Goal: Task Accomplishment & Management: Manage account settings

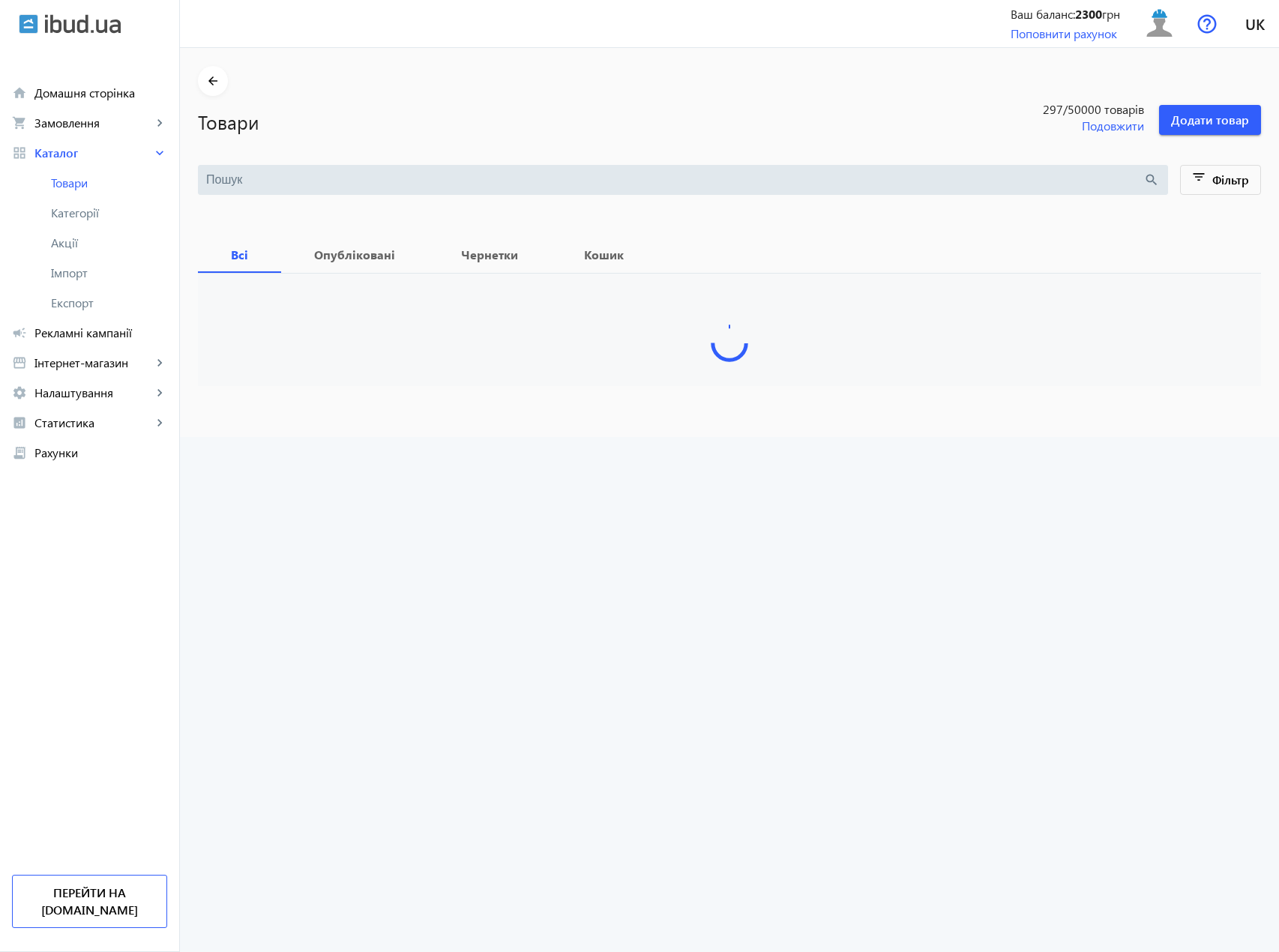
type input "Краска"
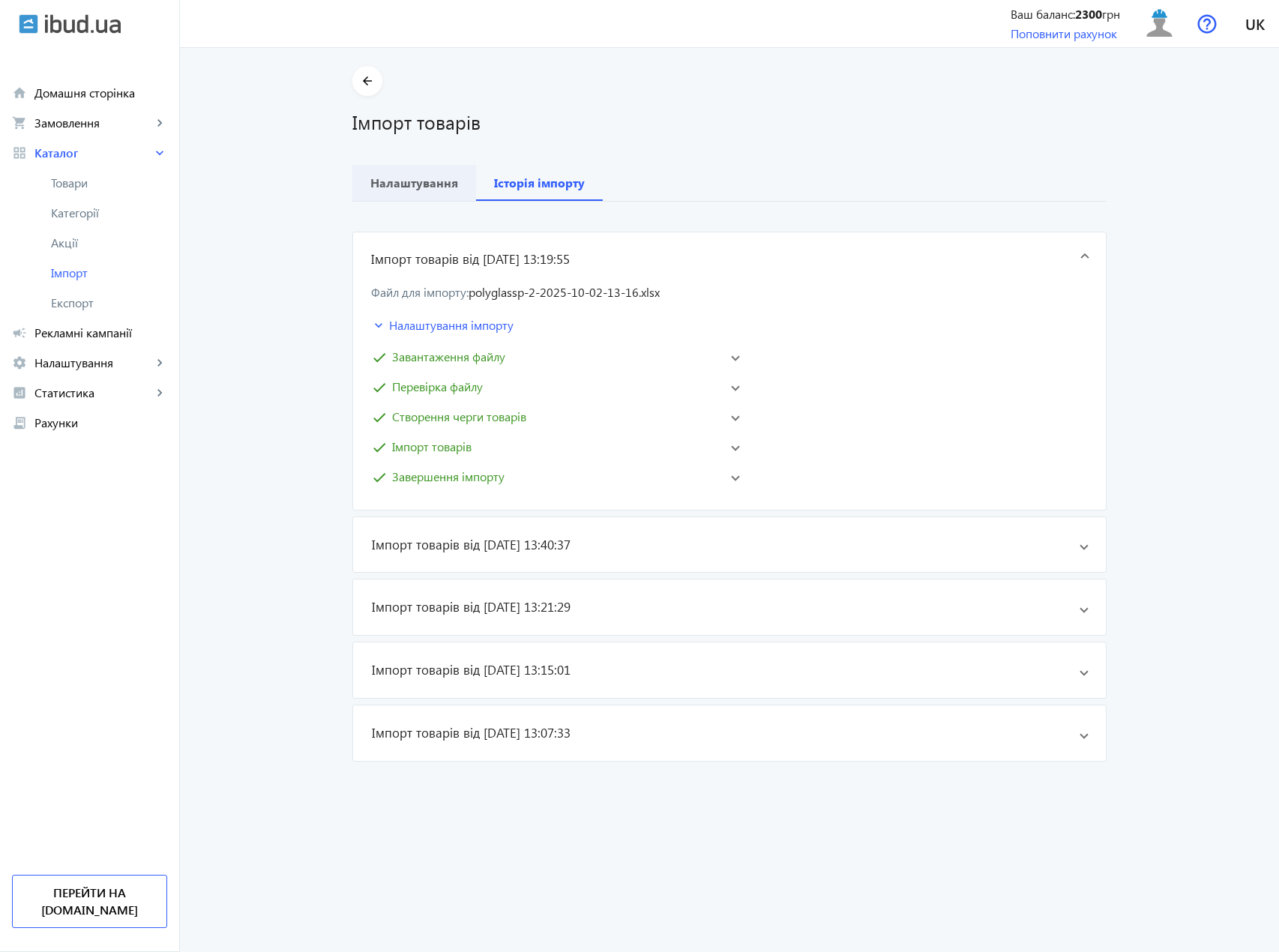
click at [417, 185] on b "Налаштування" at bounding box center [414, 182] width 87 height 12
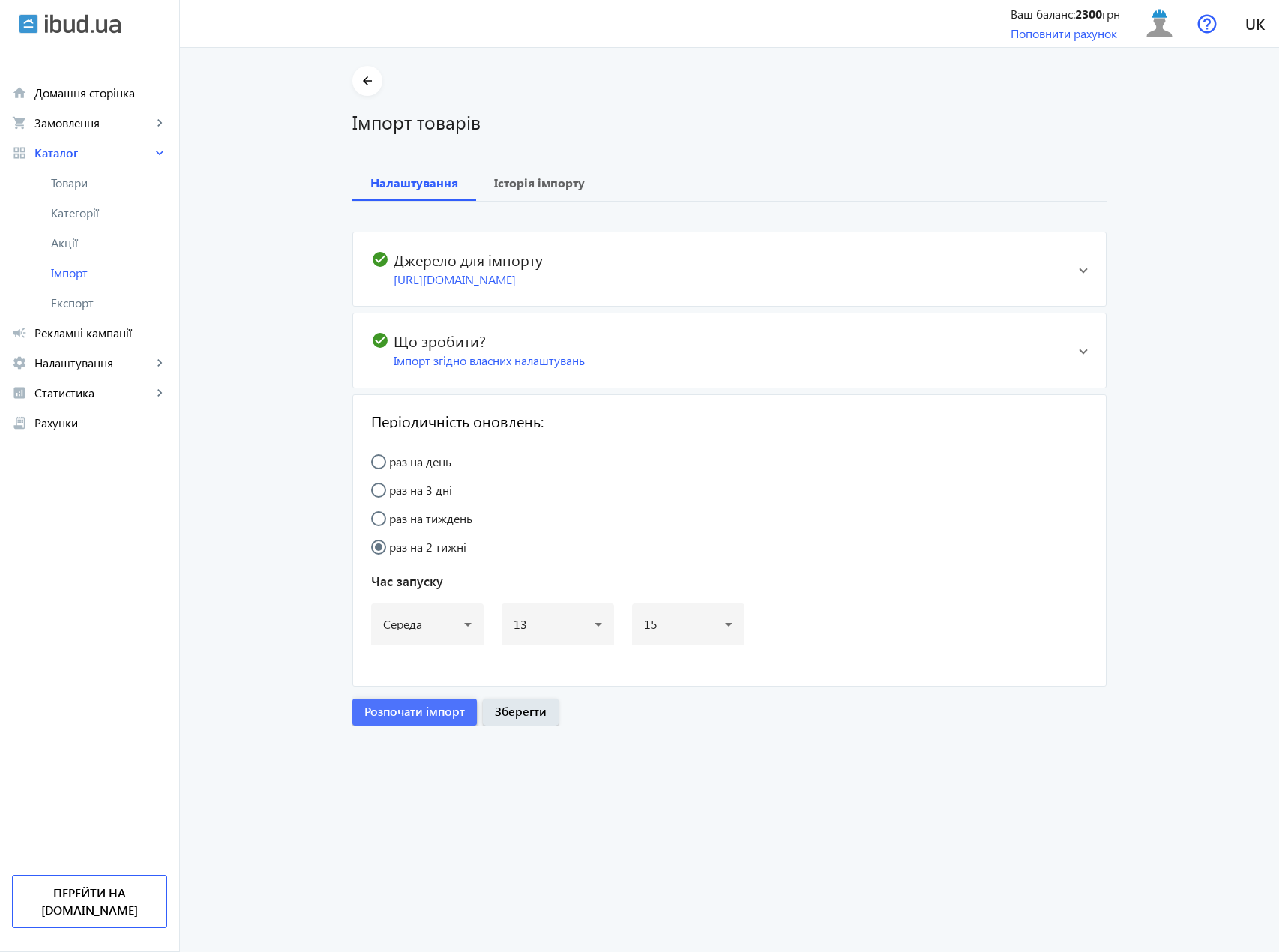
click at [452, 720] on span "Розпочати імпорт" at bounding box center [415, 711] width 100 height 17
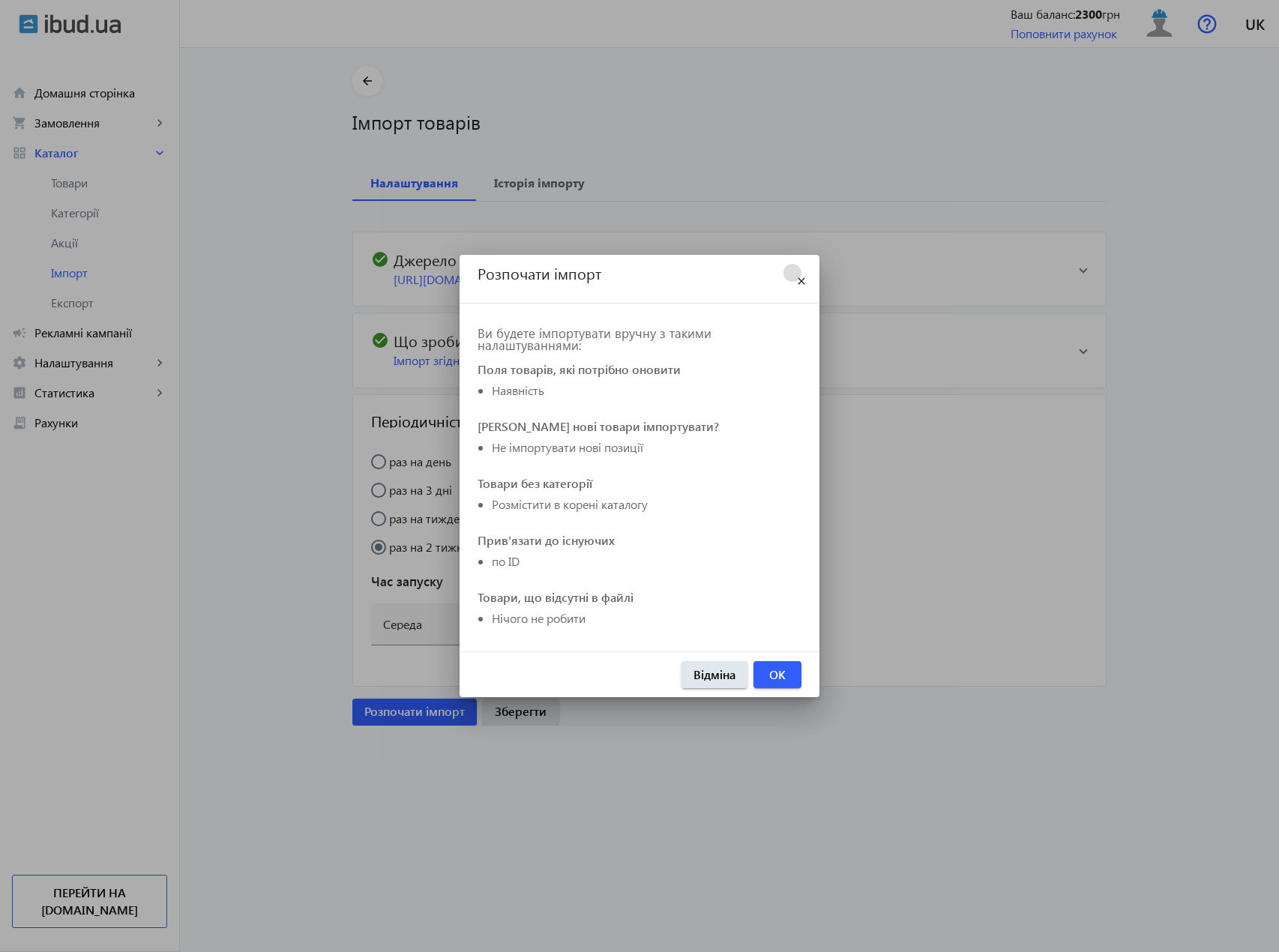
click at [803, 276] on mat-icon "close" at bounding box center [800, 282] width 18 height 18
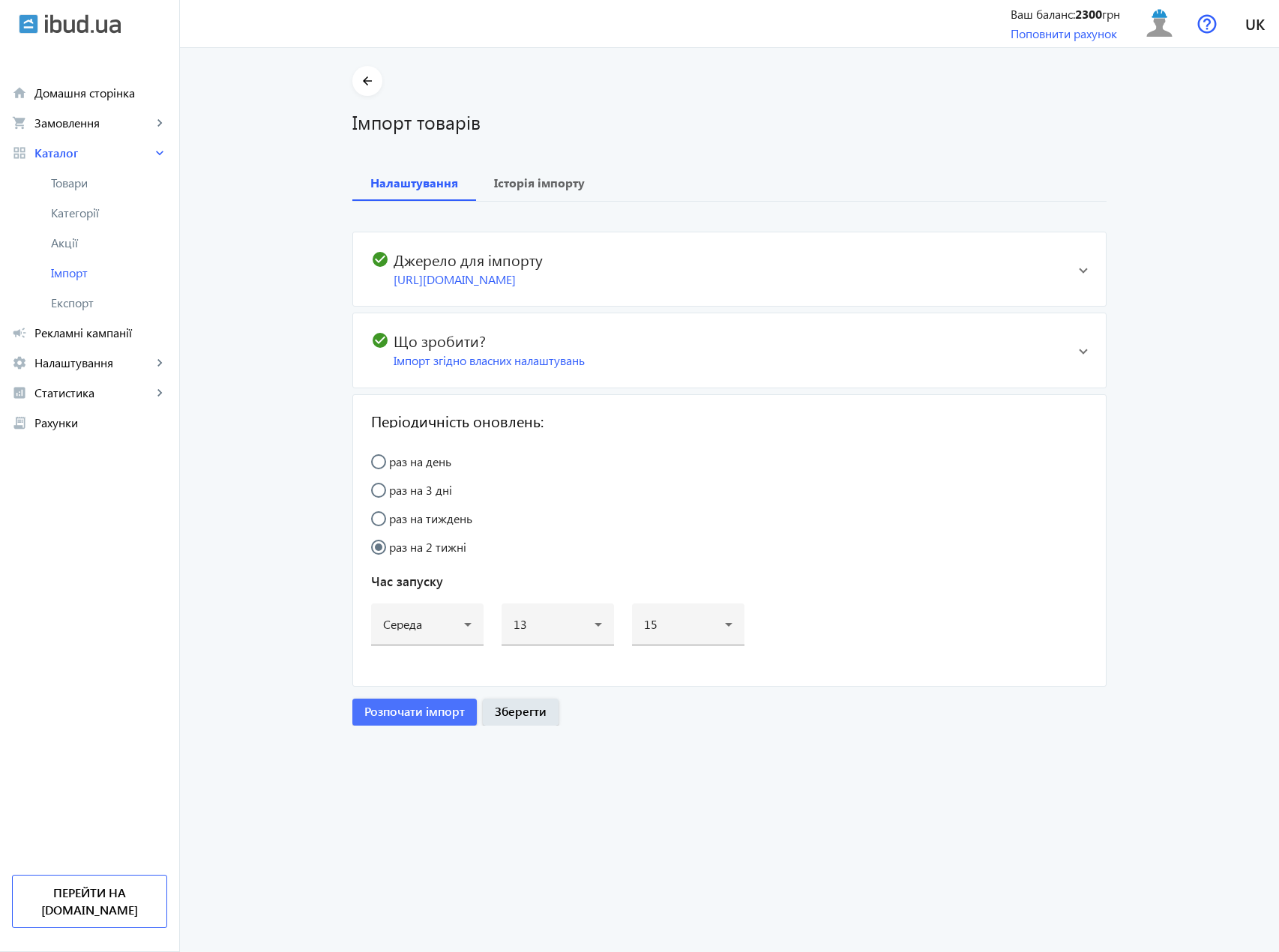
click at [835, 265] on h2 "check_circle Джерело для імпорту" at bounding box center [719, 258] width 695 height 18
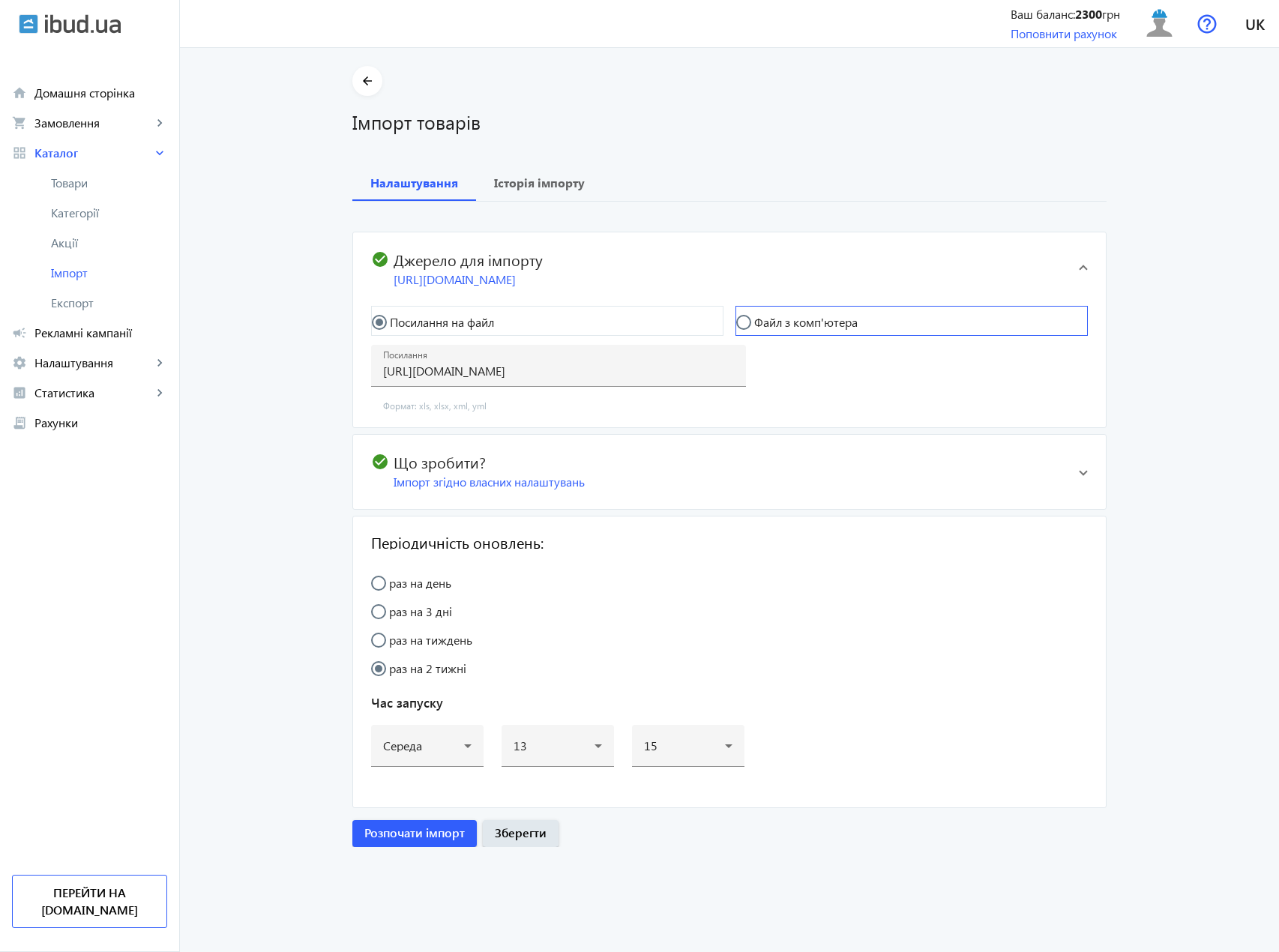
click at [784, 328] on label "Файл з комп'ютера" at bounding box center [804, 322] width 107 height 12
click at [766, 341] on input "Файл з комп'ютера" at bounding box center [751, 330] width 30 height 30
radio input "true"
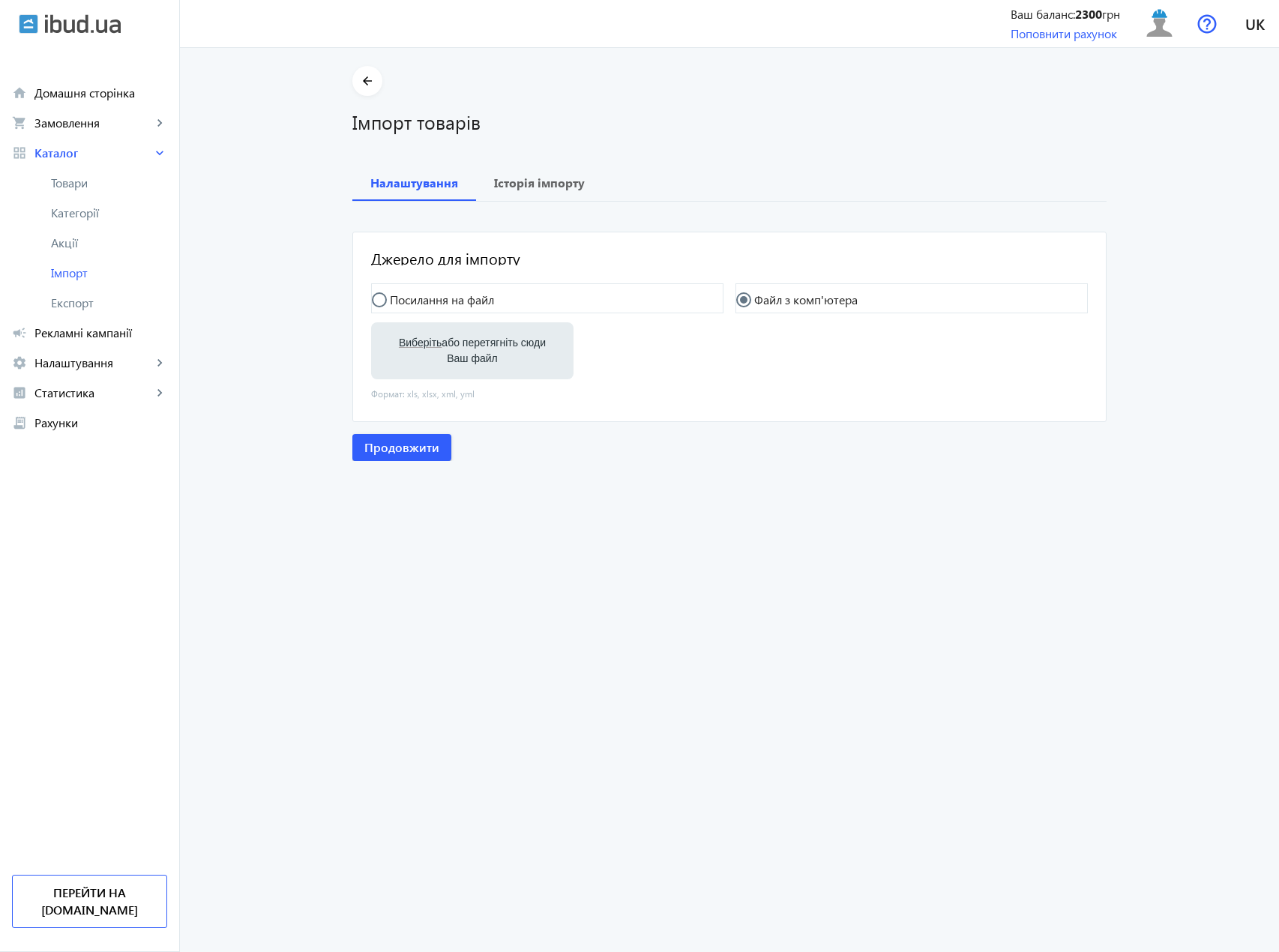
click at [454, 356] on label "Виберіть або перетягніть сюди Ваш файл" at bounding box center [472, 350] width 178 height 42
click at [454, 356] on input "Виберіть або перетягніть сюди Ваш файл" at bounding box center [472, 351] width 178 height 18
click at [520, 281] on mat-expansion-panel-header "Джерело для імпорту" at bounding box center [730, 258] width 753 height 51
click at [521, 292] on mat-radio-button "Посилання на файл" at bounding box center [547, 298] width 352 height 30
click at [385, 299] on input "Посилання на файл" at bounding box center [387, 307] width 30 height 30
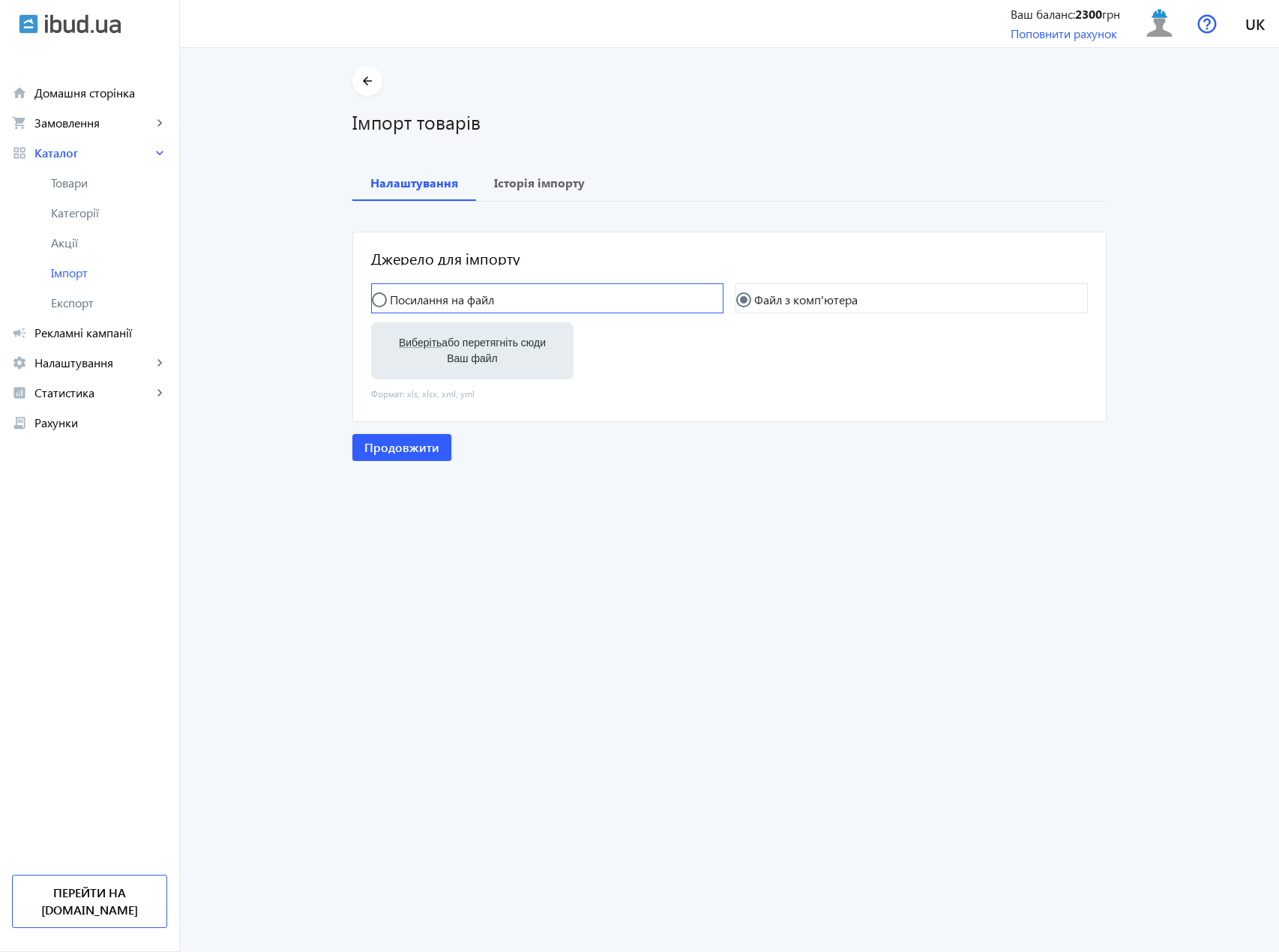
radio input "true"
click at [376, 265] on div "Джерело для імпорту" at bounding box center [720, 258] width 699 height 15
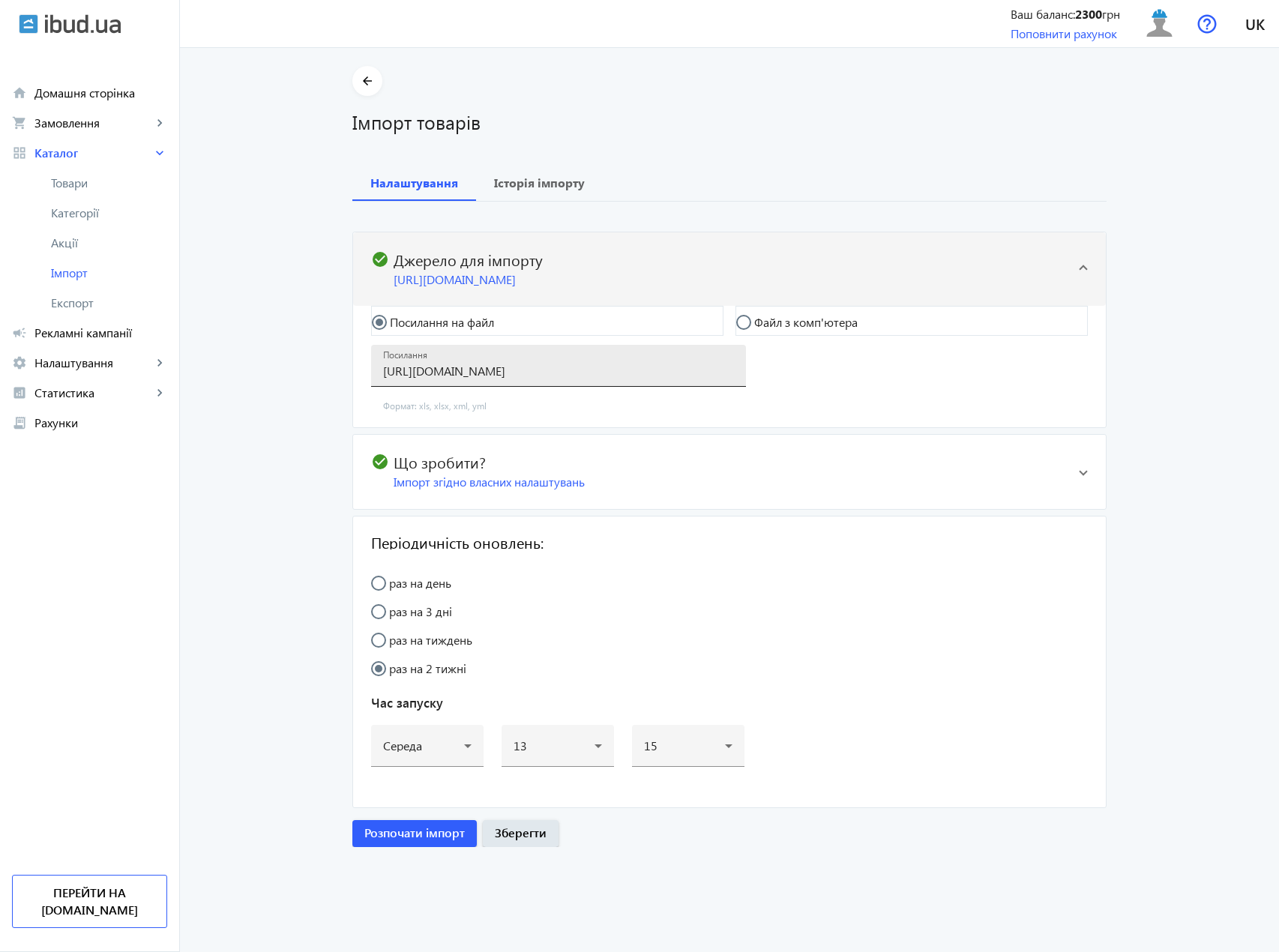
click at [679, 378] on input "[URL][DOMAIN_NAME]" at bounding box center [558, 370] width 350 height 16
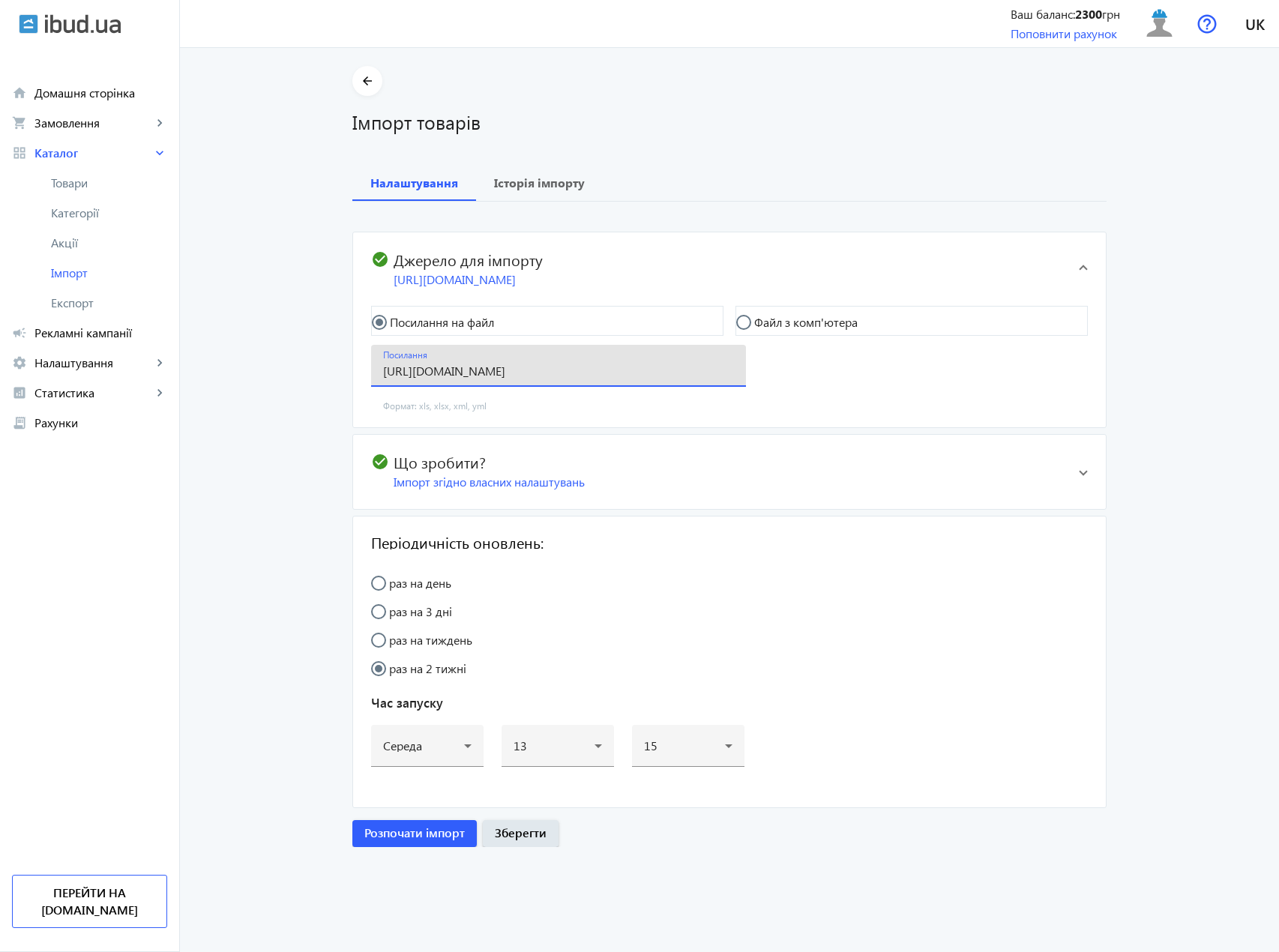
click at [679, 378] on input "[URL][DOMAIN_NAME]" at bounding box center [558, 370] width 350 height 16
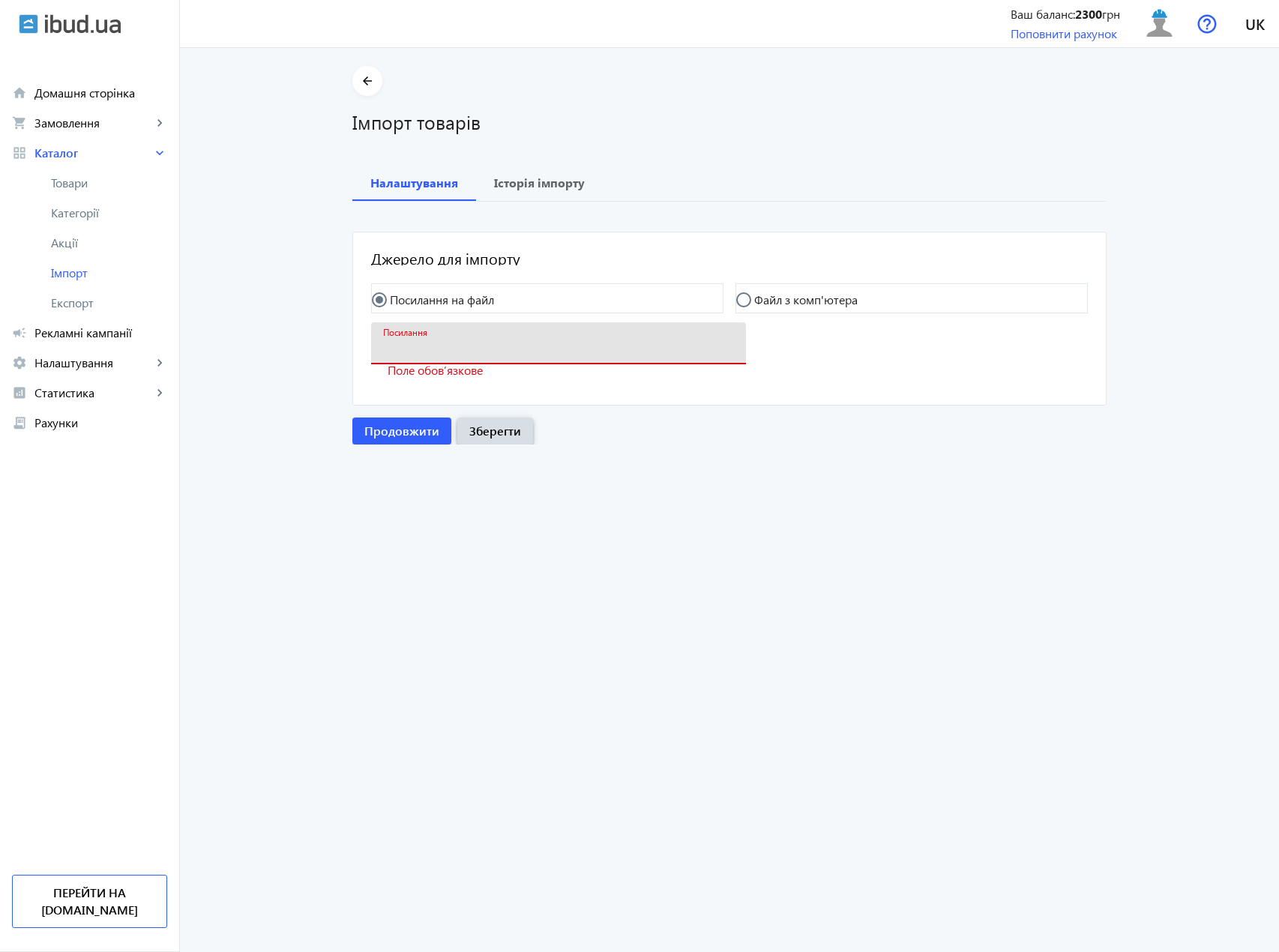
click at [457, 429] on span "button" at bounding box center [494, 430] width 75 height 36
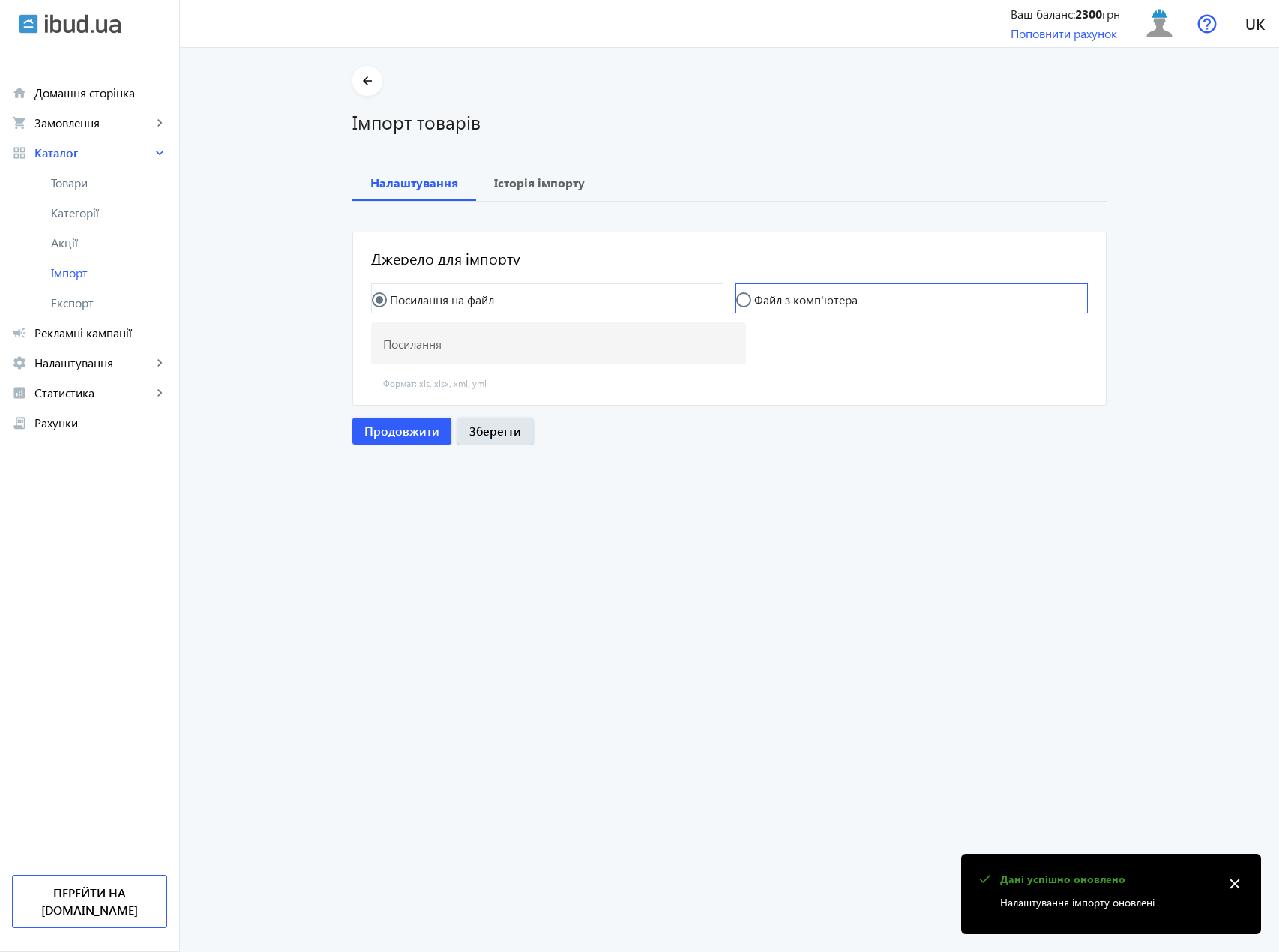
click at [754, 299] on input "Файл з комп'ютера" at bounding box center [751, 307] width 30 height 30
radio input "true"
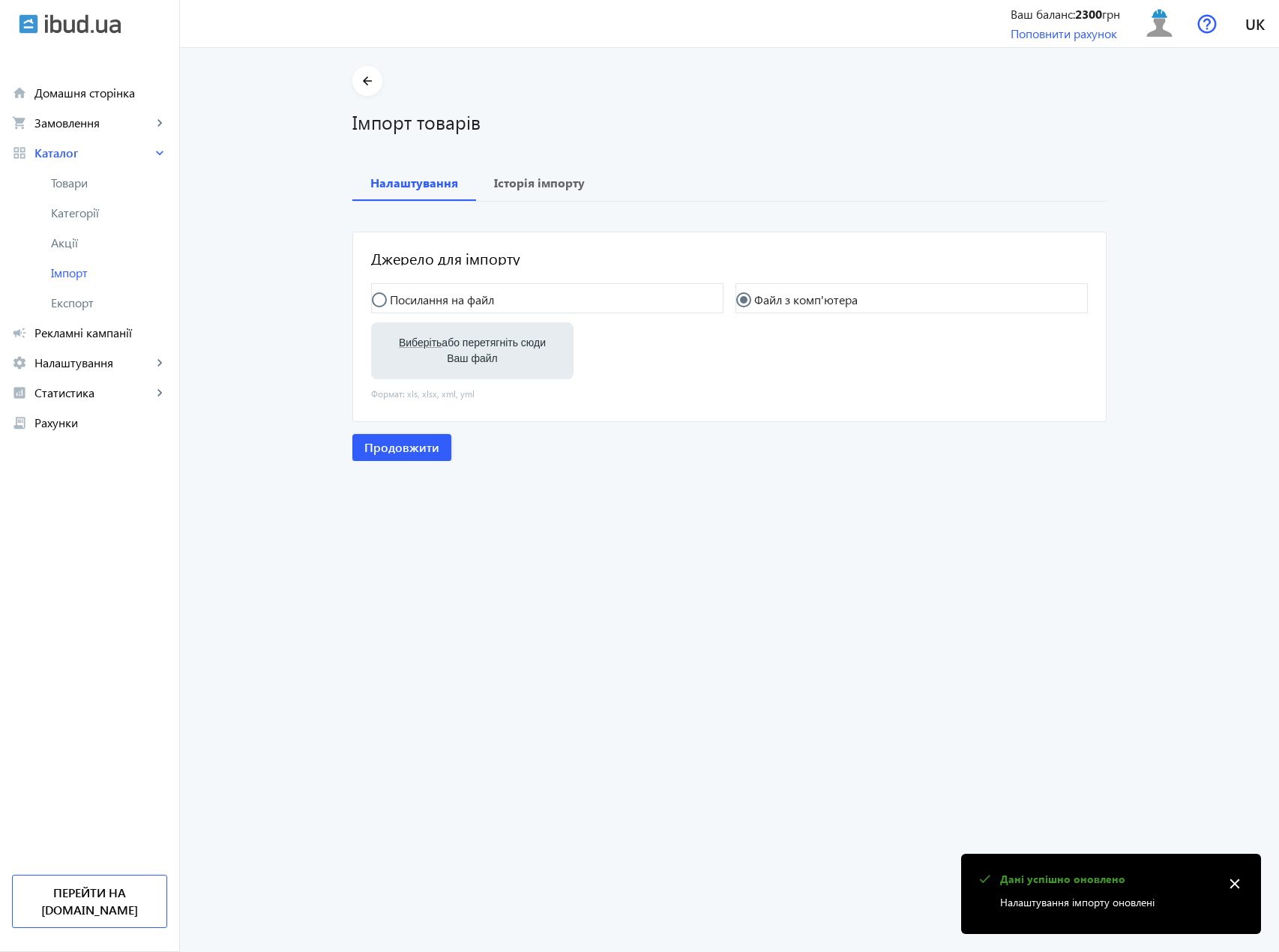
click at [504, 373] on div "Виберіть або перетягніть сюди Ваш файл" at bounding box center [472, 350] width 178 height 57
click at [467, 340] on label "Виберіть або перетягніть сюди Ваш файл" at bounding box center [472, 350] width 178 height 42
click at [467, 343] on input "Виберіть або перетягніть сюди Ваш файл" at bounding box center [472, 351] width 178 height 18
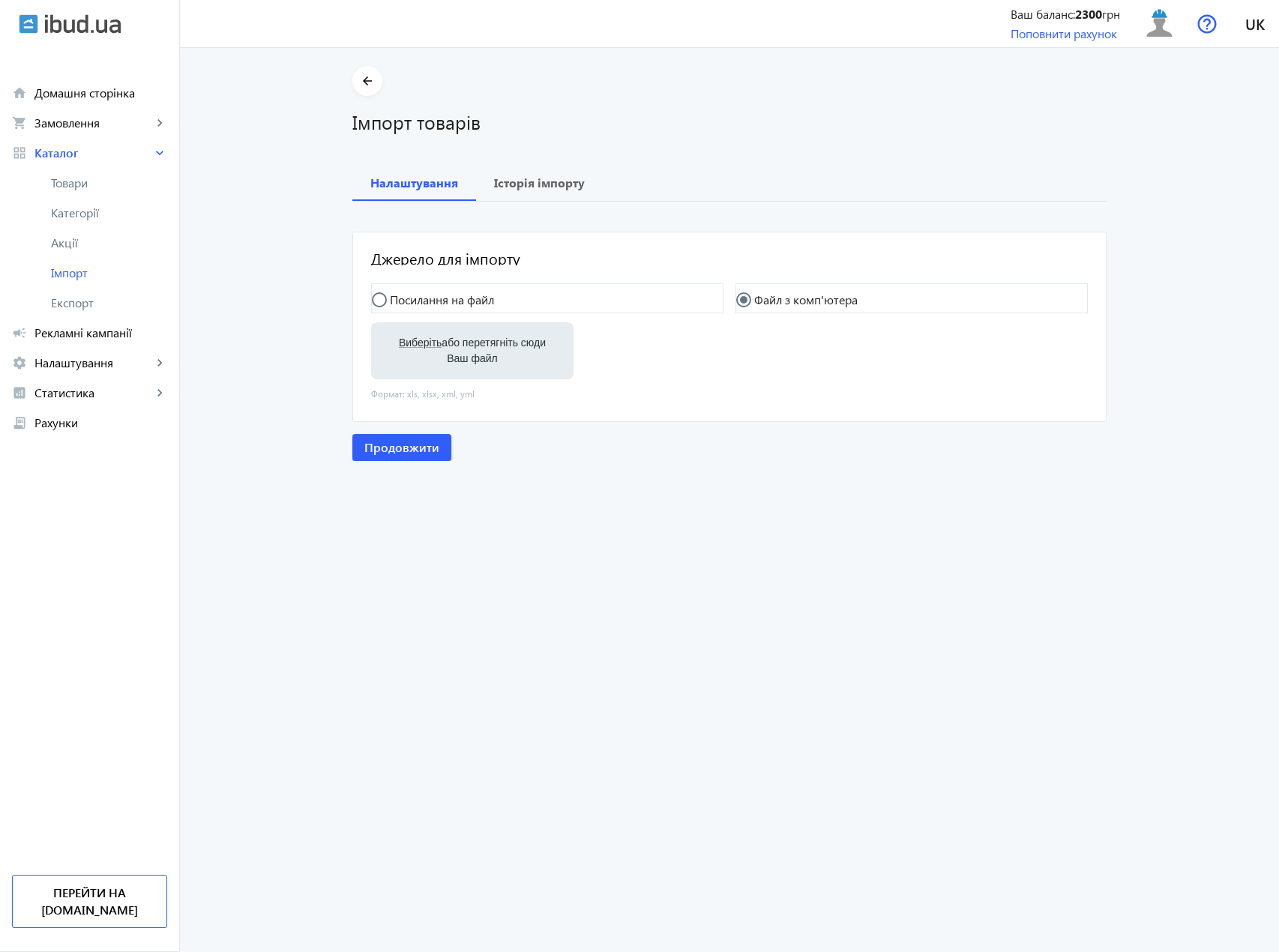
type input "C:\fakepath\polyglassp-2-2025-10-02-13-16.xlsx"
click at [415, 451] on span "Продовжити" at bounding box center [402, 449] width 75 height 17
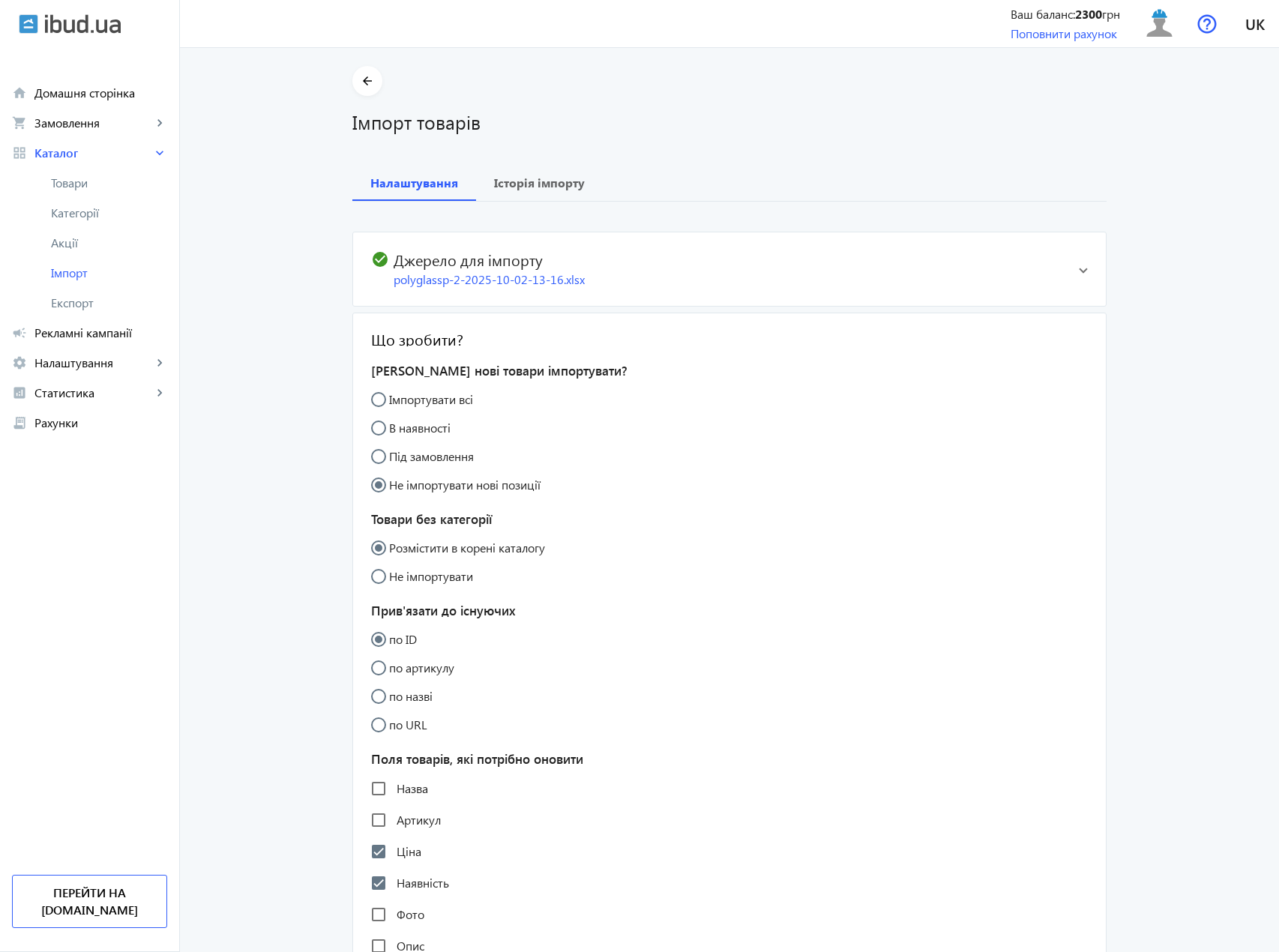
click at [375, 397] on input "Імпортувати всі" at bounding box center [386, 407] width 30 height 30
radio input "true"
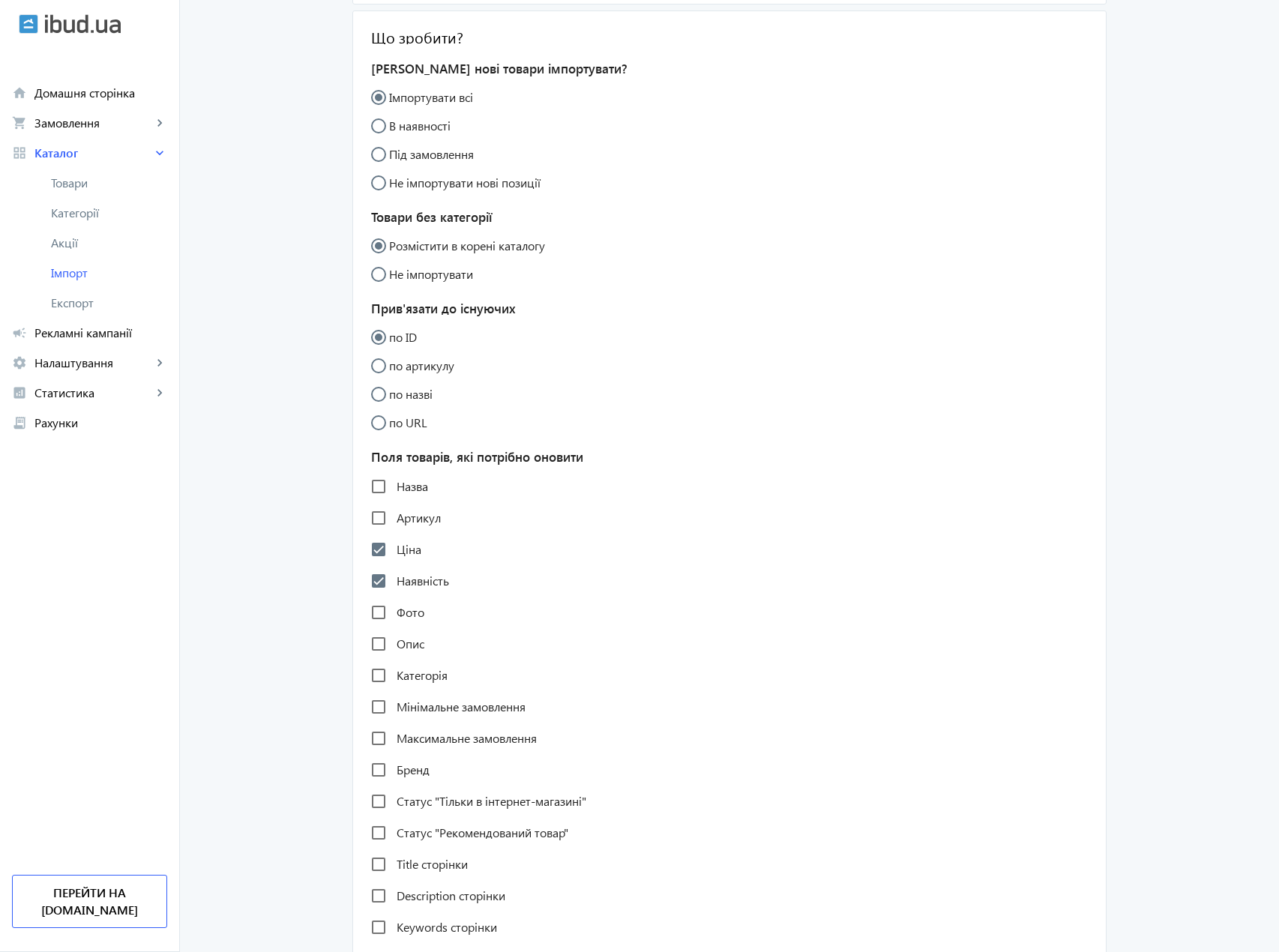
scroll to position [300, 0]
click at [374, 547] on input "Ціна" at bounding box center [378, 548] width 30 height 30
checkbox input "false"
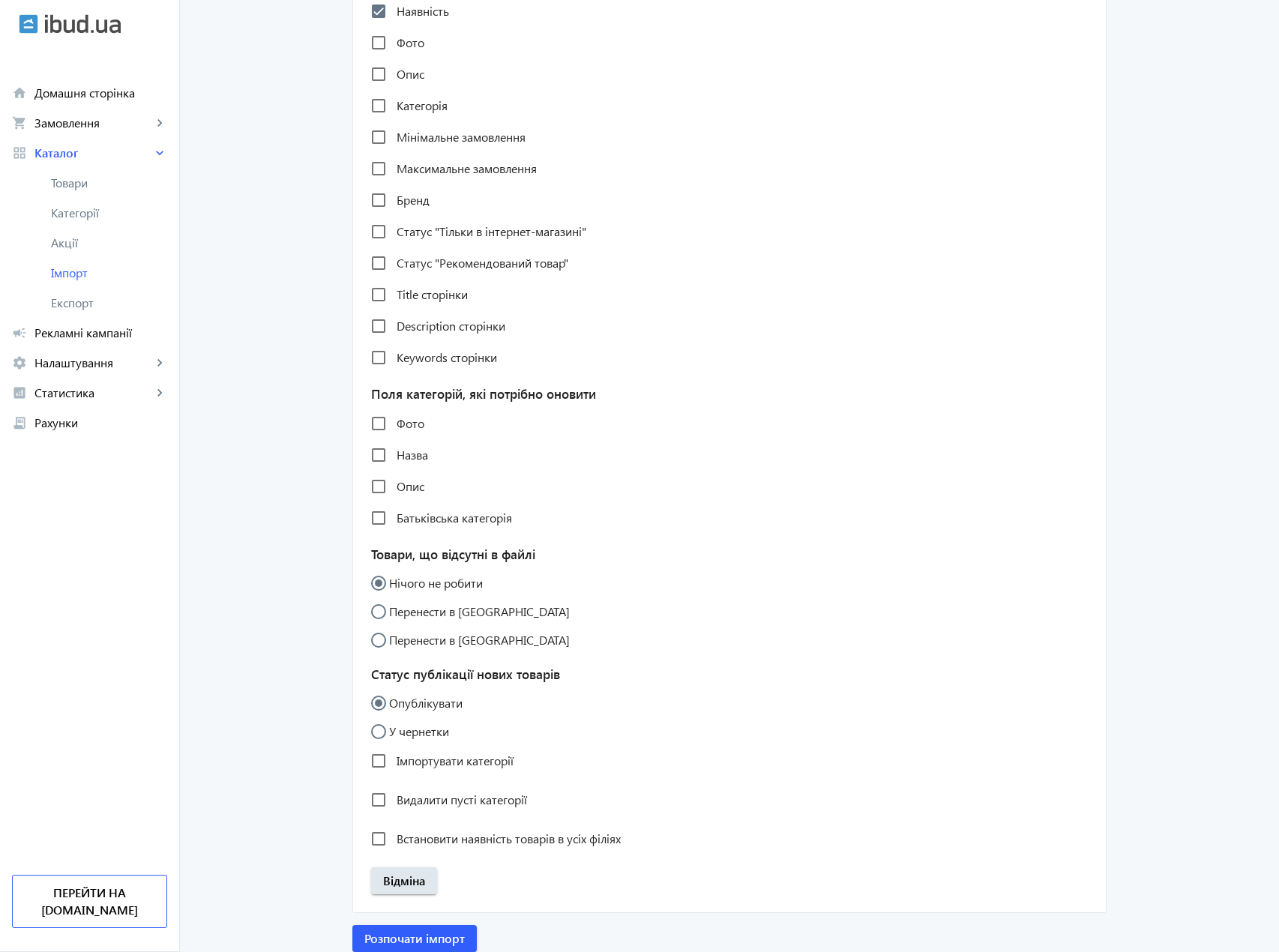
scroll to position [923, 0]
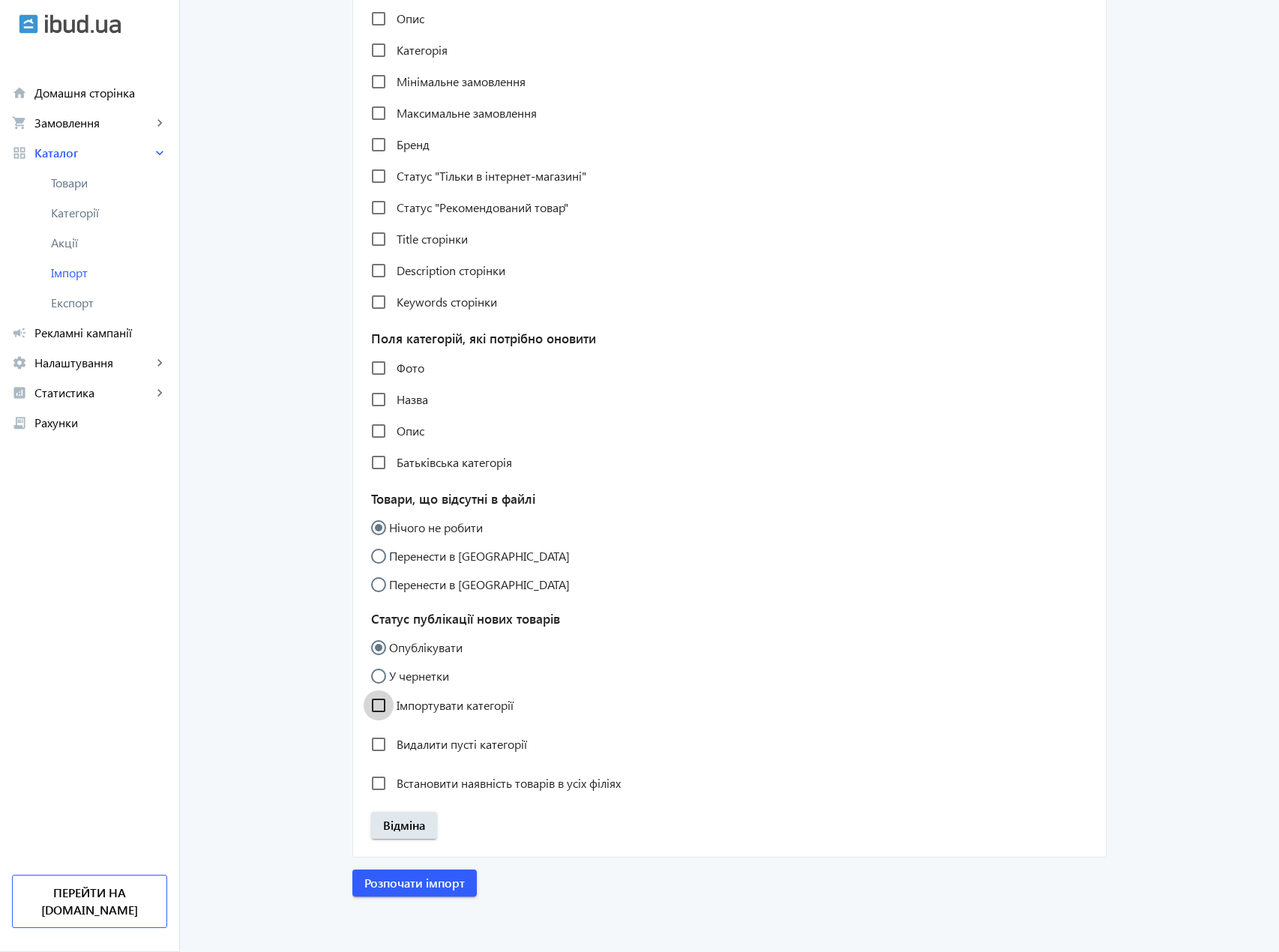
click at [376, 706] on input "Імпортувати категорії" at bounding box center [378, 706] width 30 height 30
click at [374, 711] on input "Імпортувати категорії" at bounding box center [378, 706] width 30 height 30
checkbox input "false"
click at [418, 880] on span "Розпочати імпорт" at bounding box center [415, 883] width 100 height 17
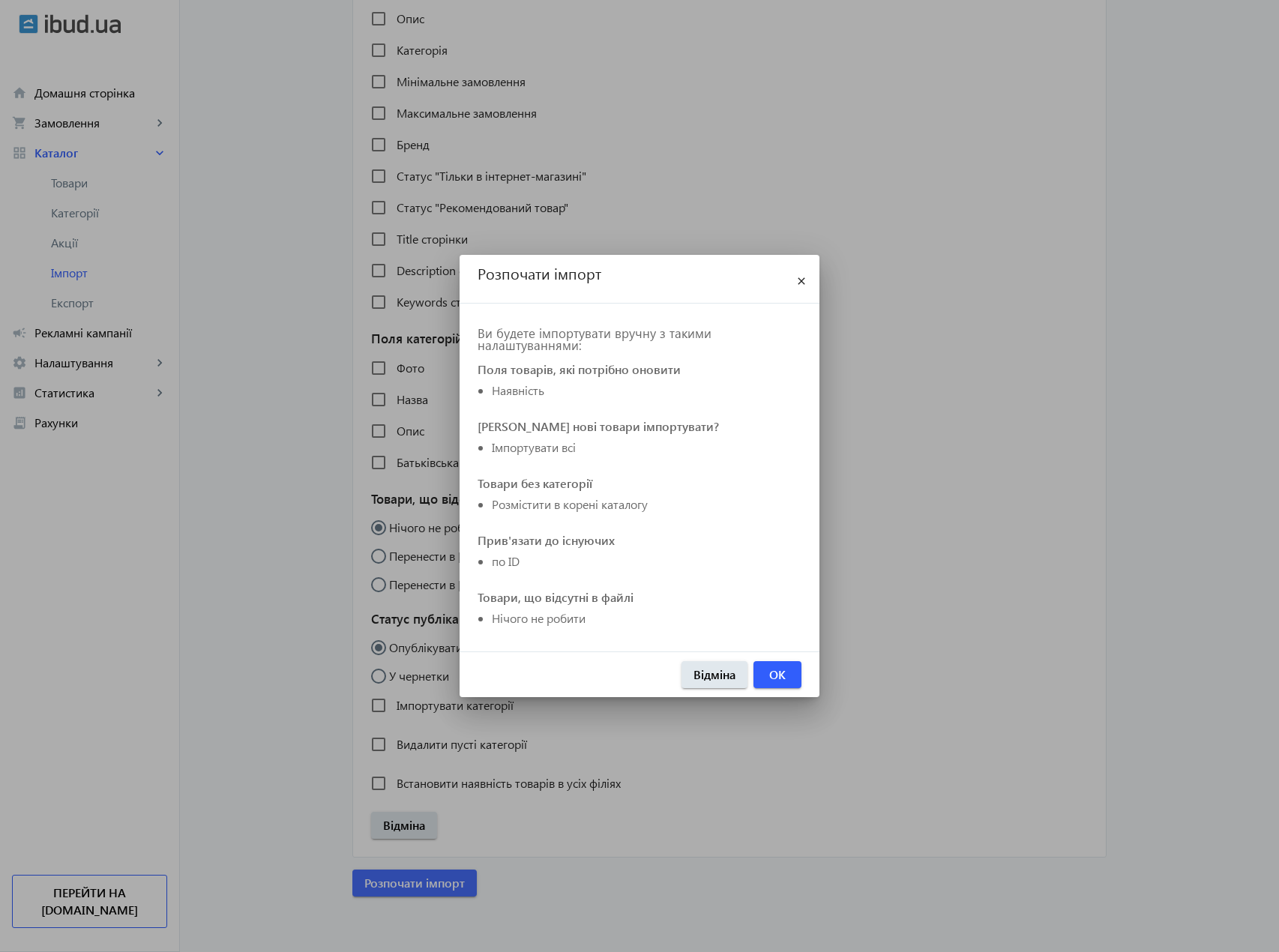
scroll to position [0, 0]
click at [782, 668] on span "OK" at bounding box center [777, 675] width 17 height 17
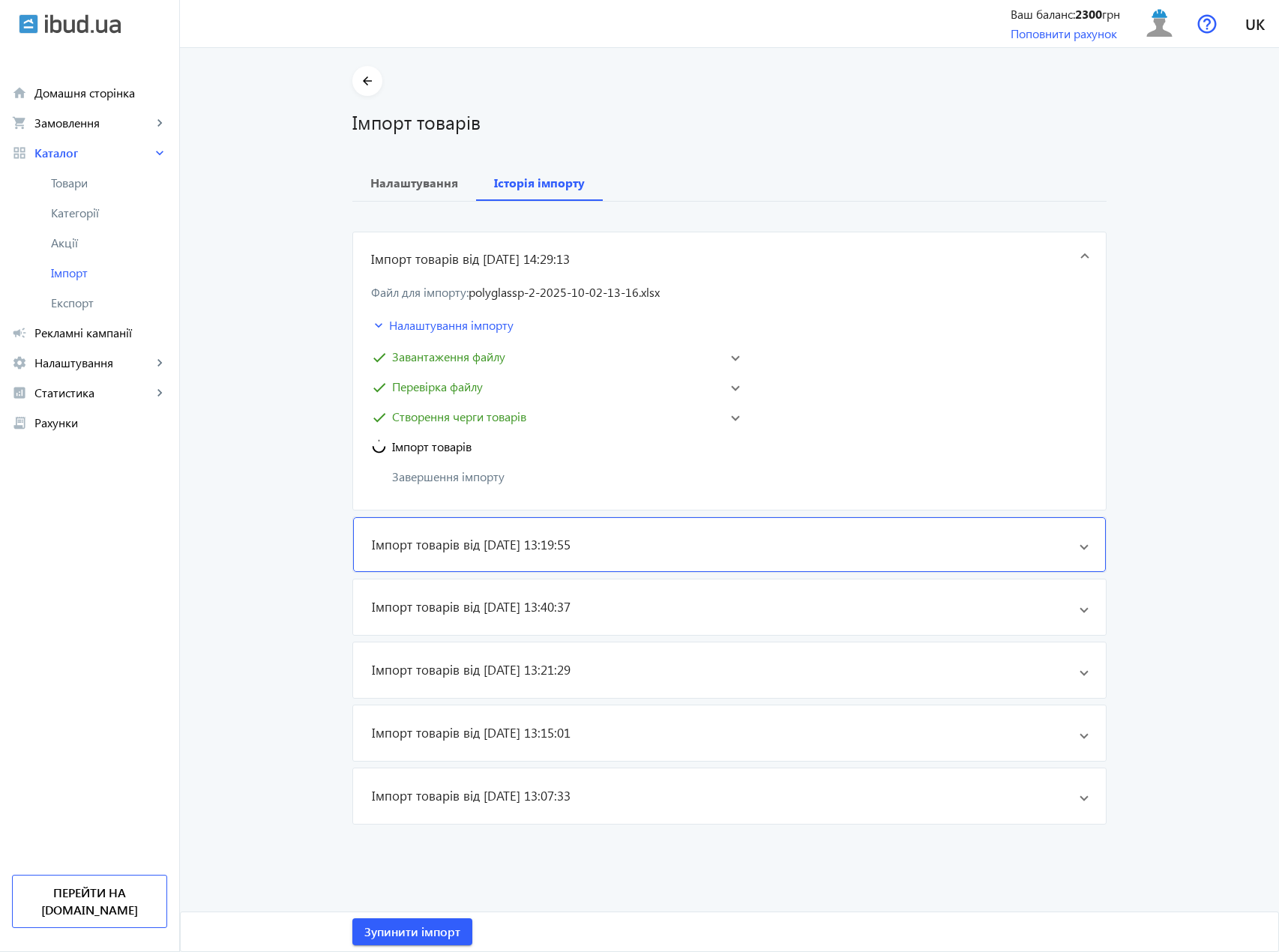
click at [684, 550] on mat-panel-title "Імпорт товарів від [DATE] 13:19:55" at bounding box center [725, 545] width 706 height 18
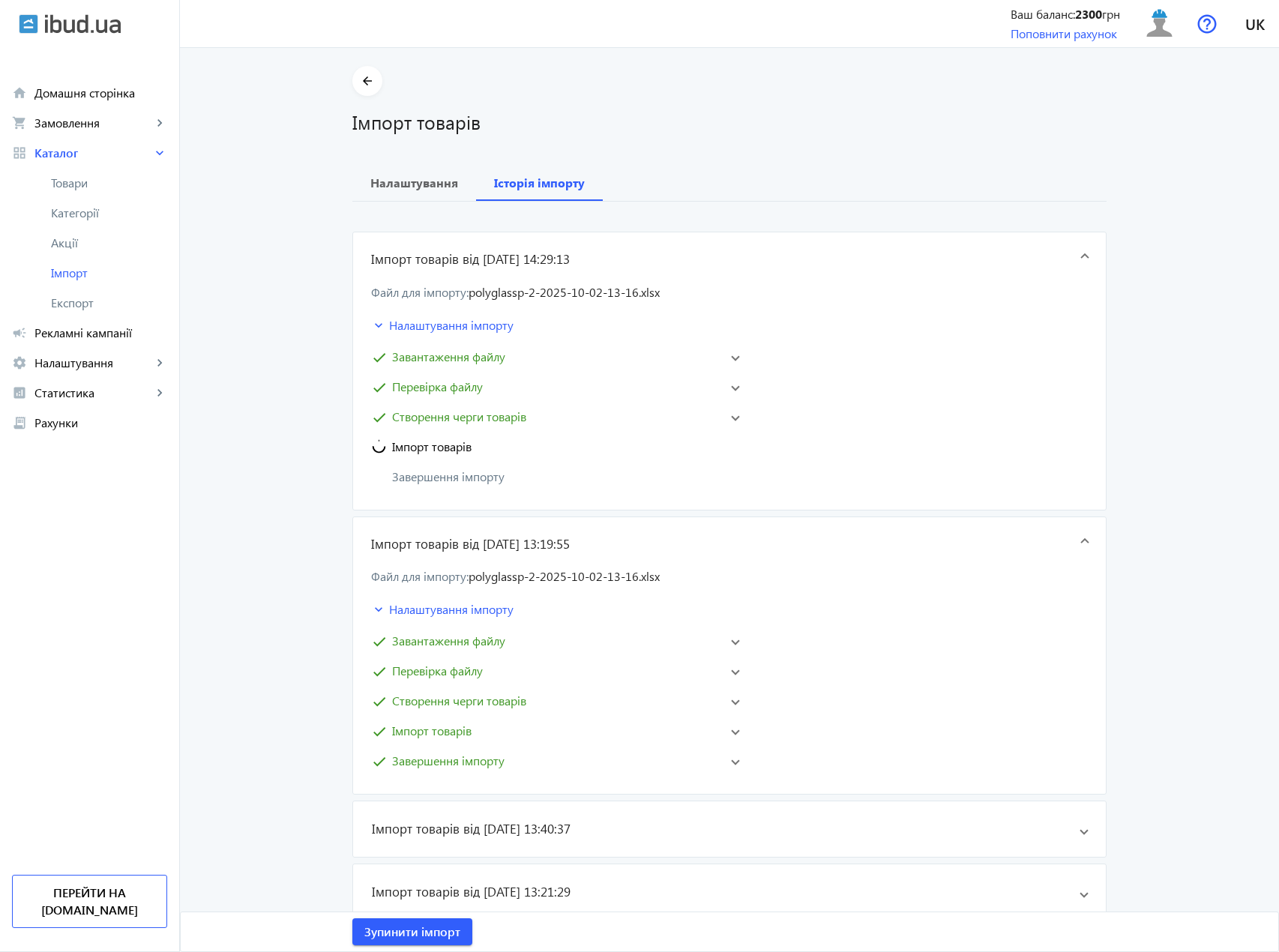
click at [732, 735] on mat-expansion-panel-header "check Імпорт товарів" at bounding box center [555, 731] width 375 height 24
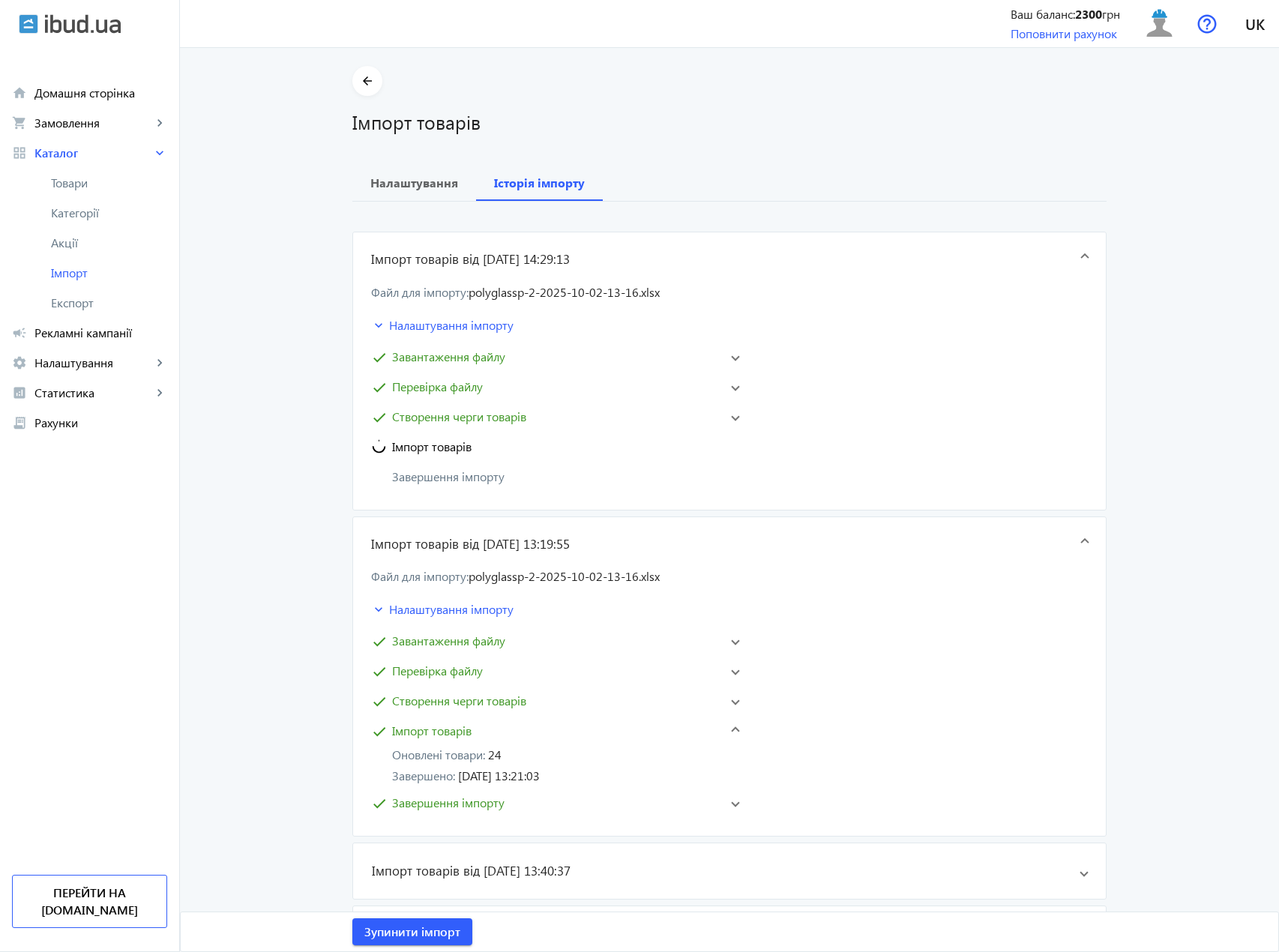
click at [734, 735] on mat-expansion-panel-header "check Імпорт товарів" at bounding box center [555, 731] width 375 height 24
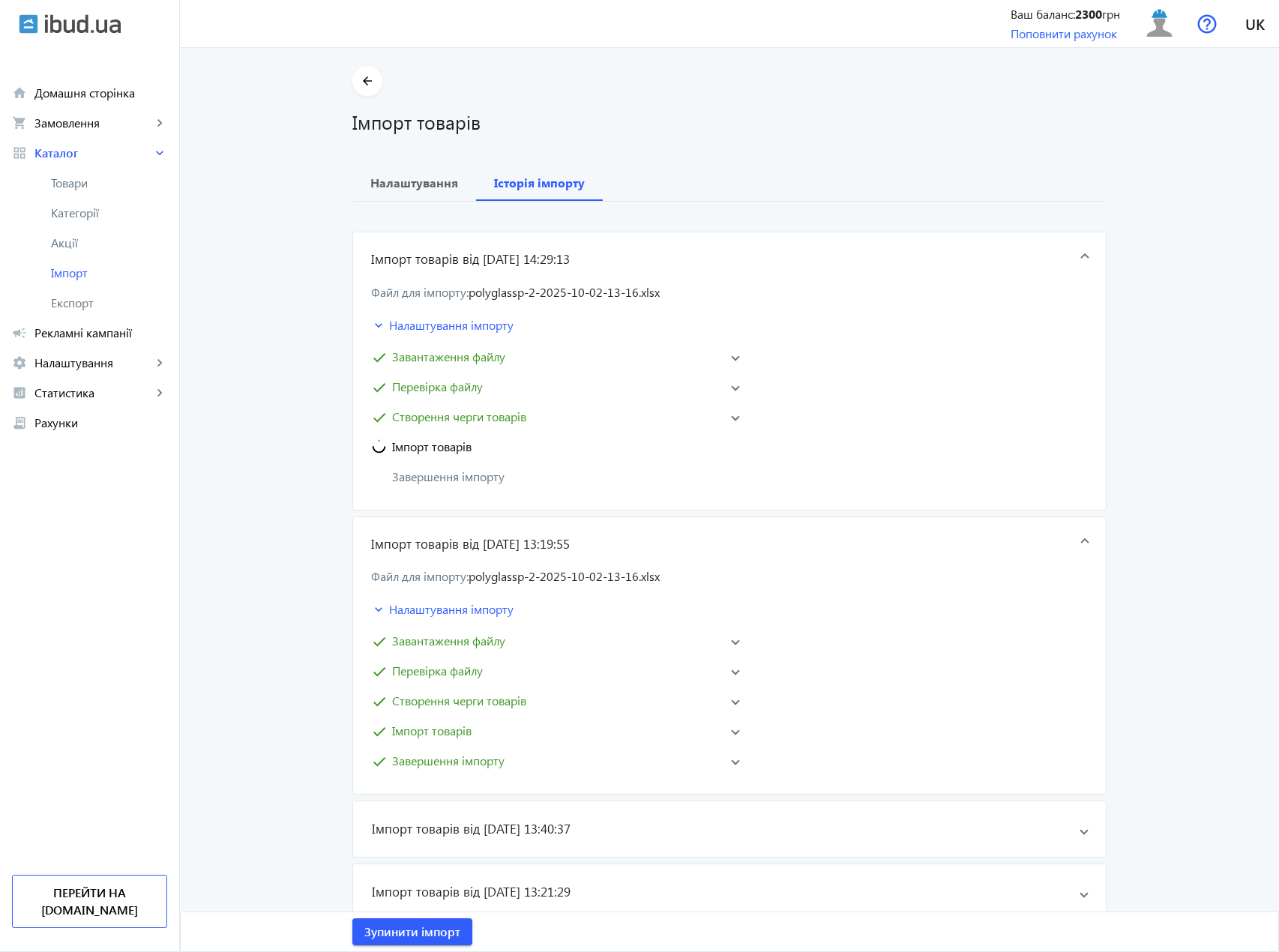
click at [824, 560] on mat-expansion-panel-header "Імпорт товарів від [DATE] 13:19:55" at bounding box center [730, 544] width 753 height 54
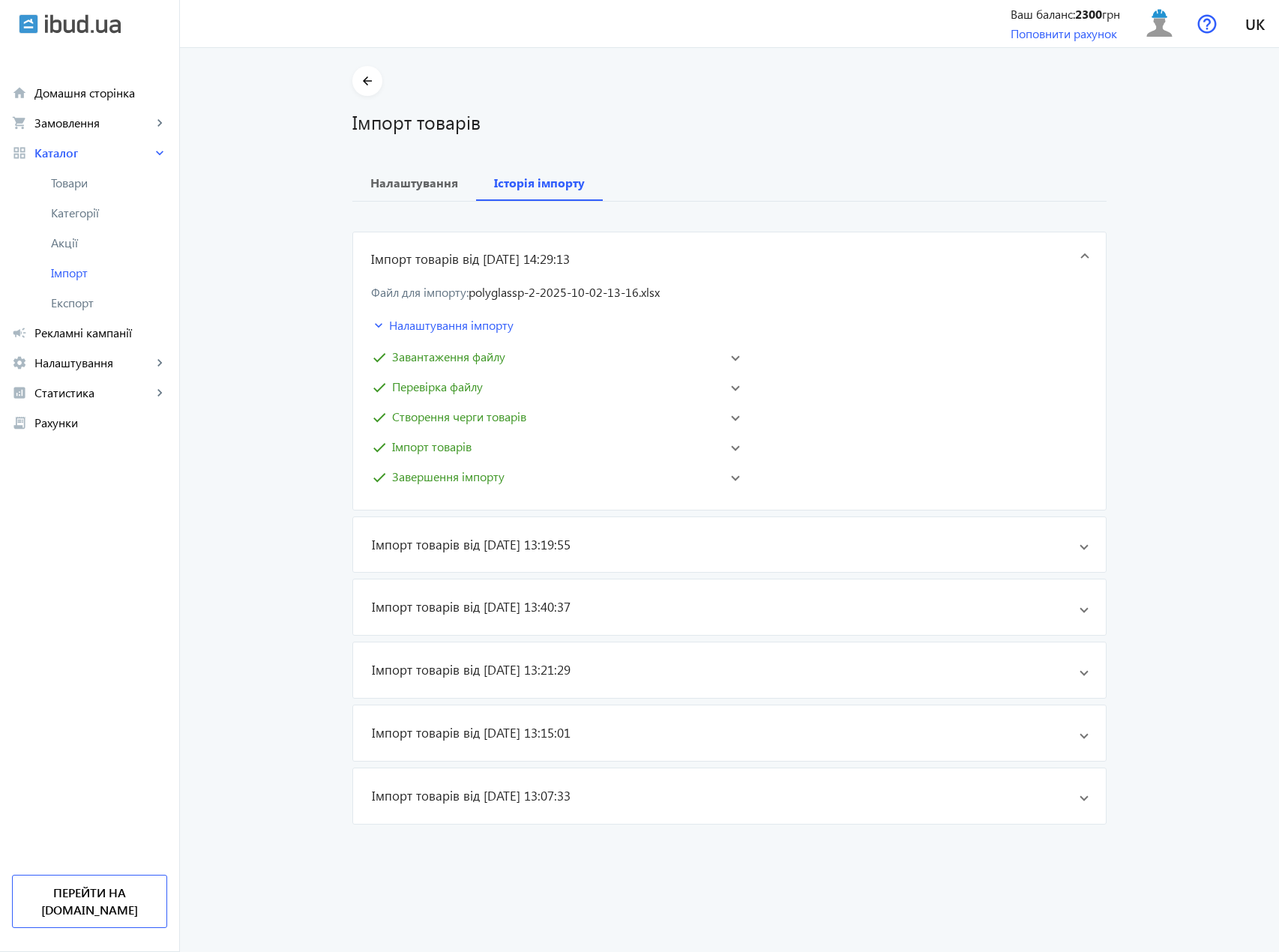
click at [715, 474] on span "check Завершення імпорту" at bounding box center [550, 476] width 360 height 18
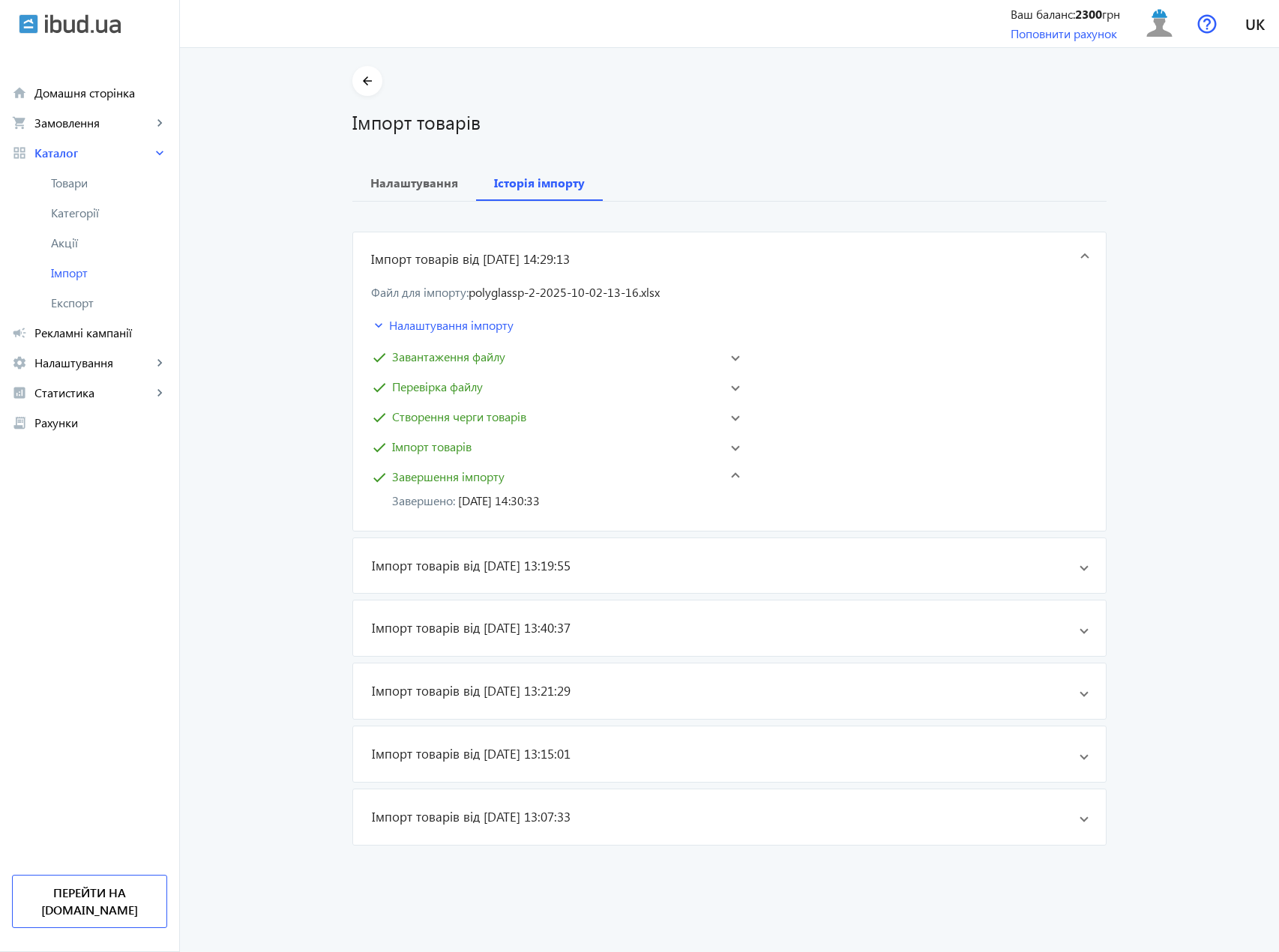
click at [719, 476] on span "check Завершення імпорту" at bounding box center [550, 476] width 360 height 18
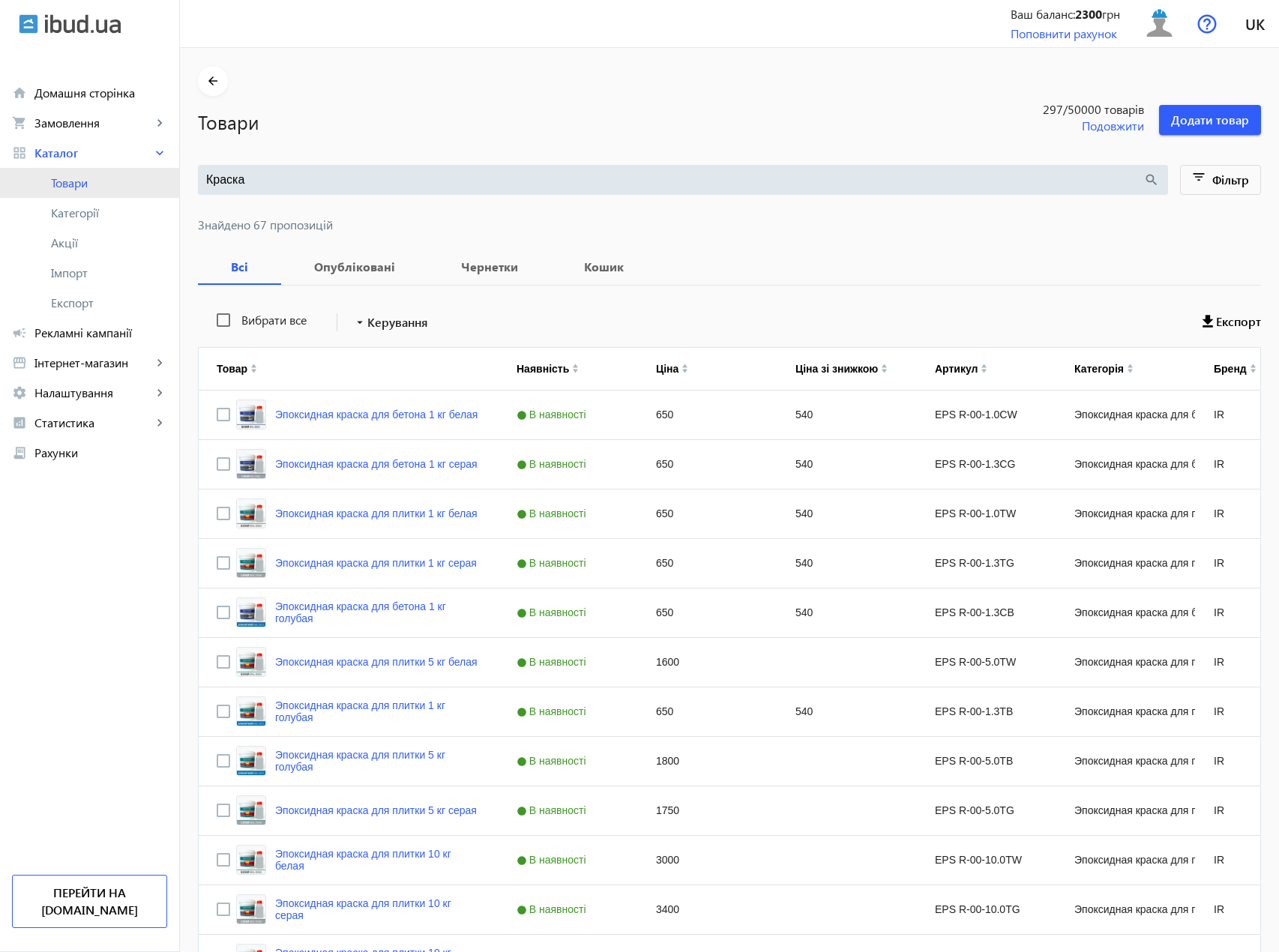
click at [69, 178] on span "Товари" at bounding box center [109, 183] width 116 height 15
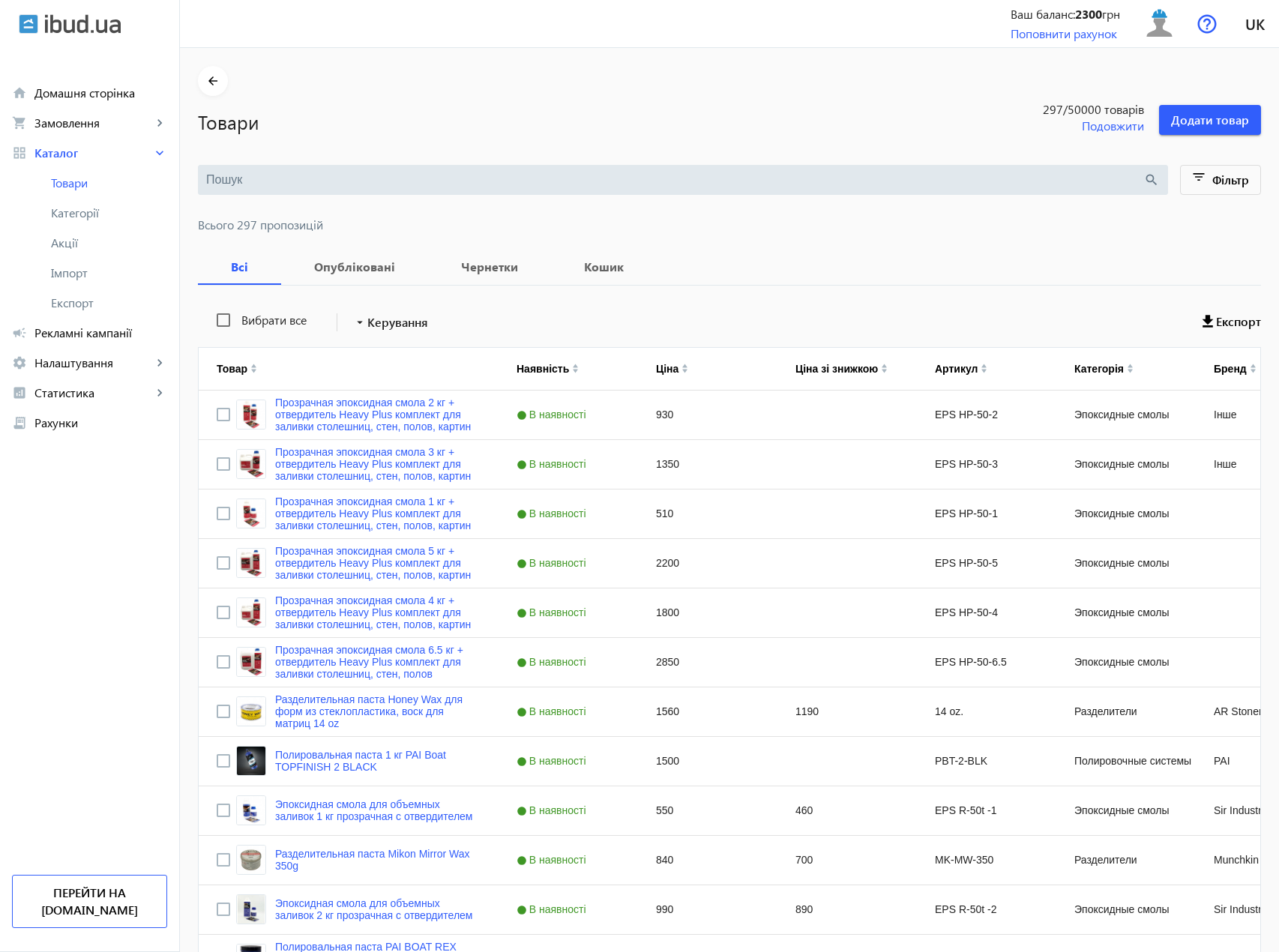
click at [291, 188] on input "search" at bounding box center [675, 180] width 937 height 17
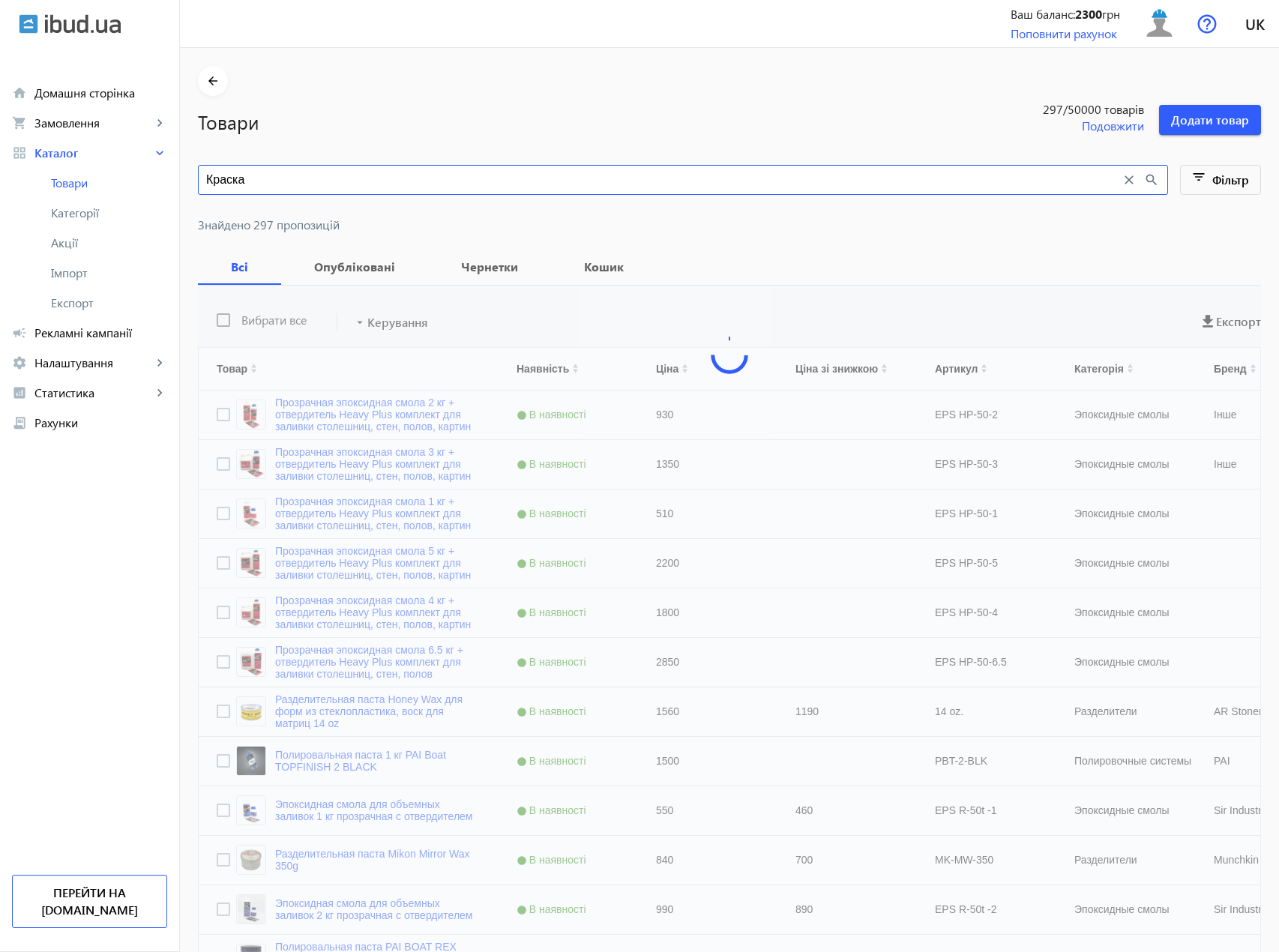
type input "Краска"
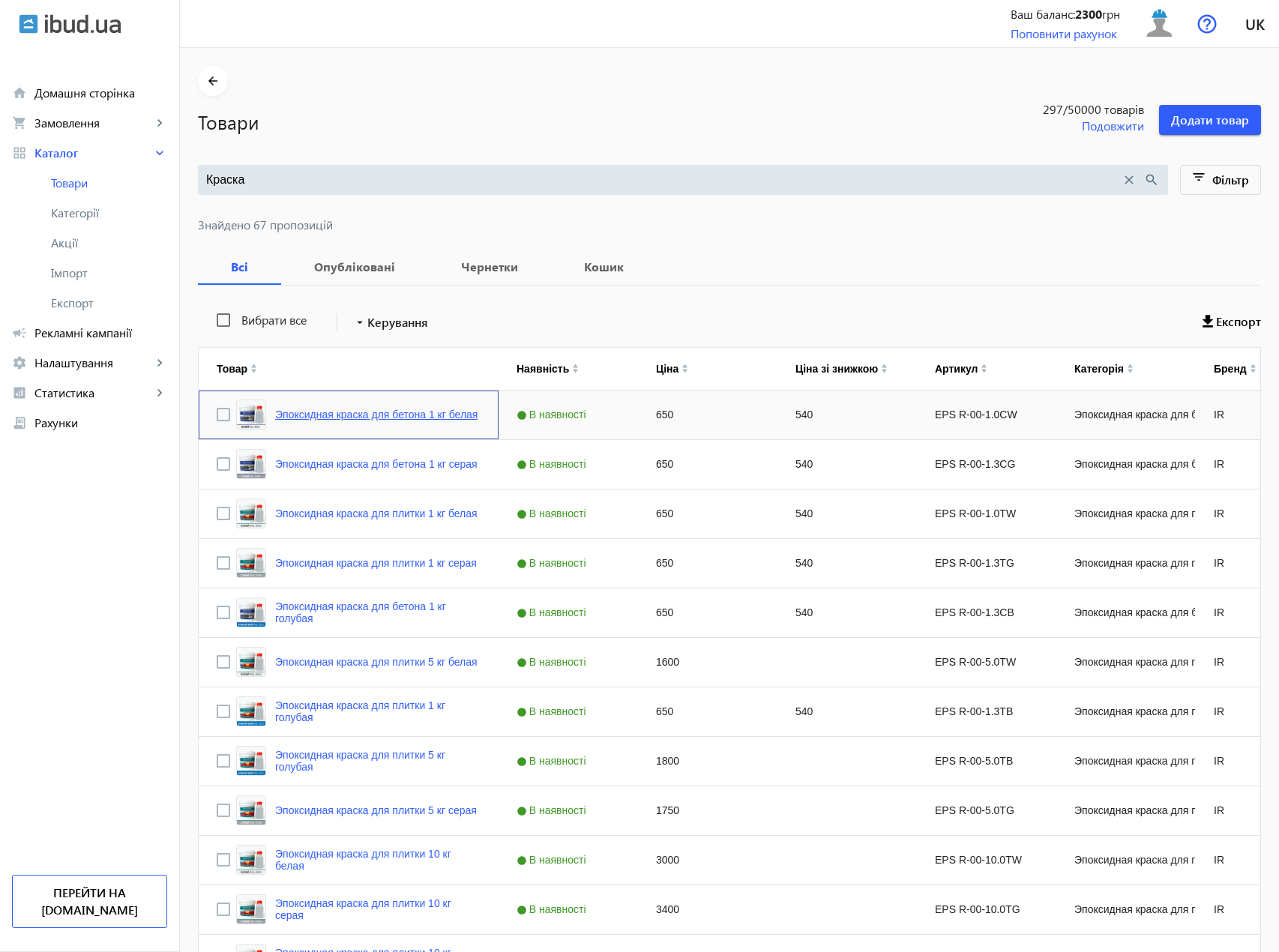
click at [335, 413] on link "Эпоксидная краска для бетона 1 кг белая" at bounding box center [376, 414] width 203 height 12
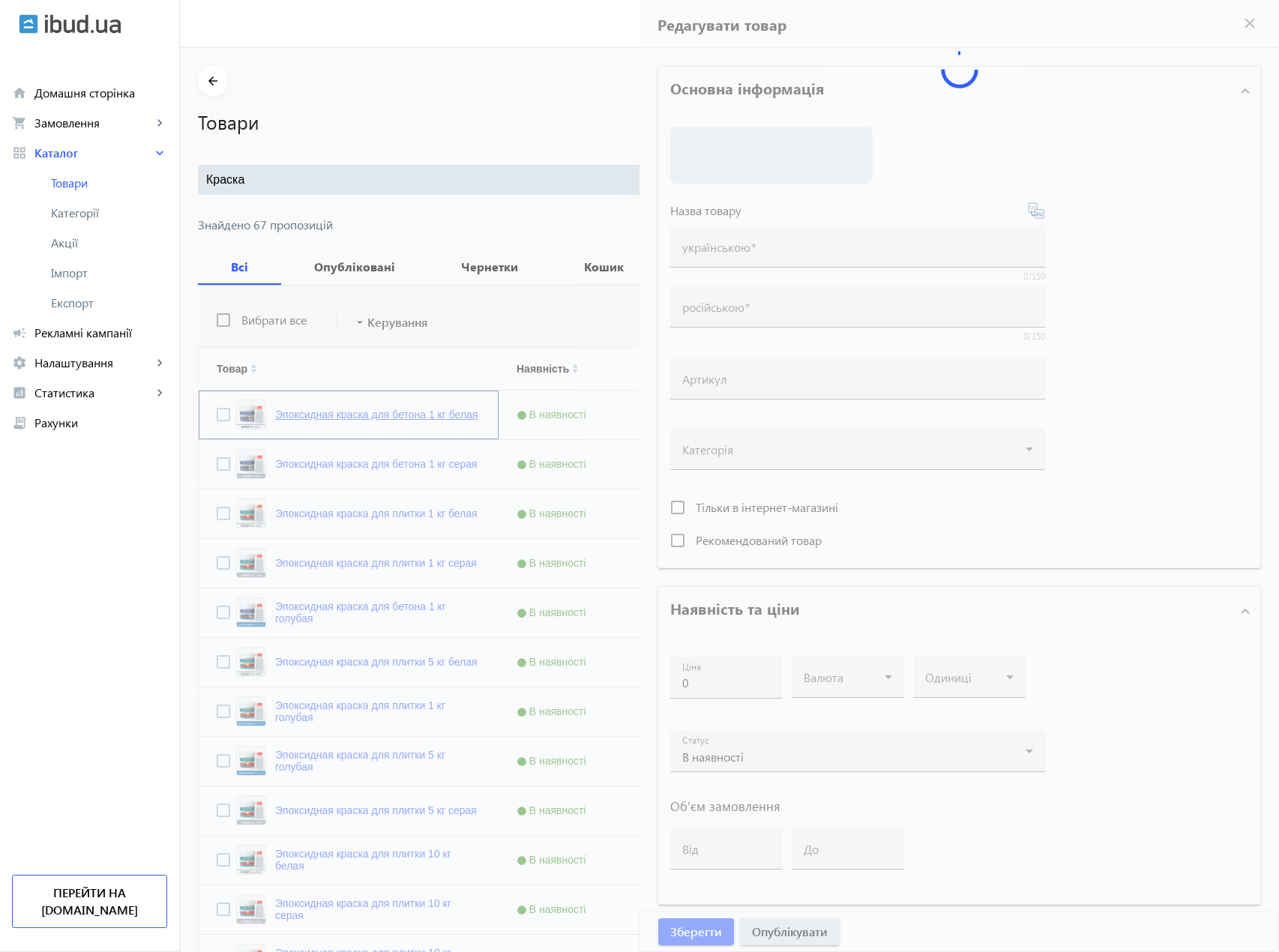
type input "Эпоксидная краска для бетона 1 кг белая"
type input "EPS R-00-1.0СW"
type input "650"
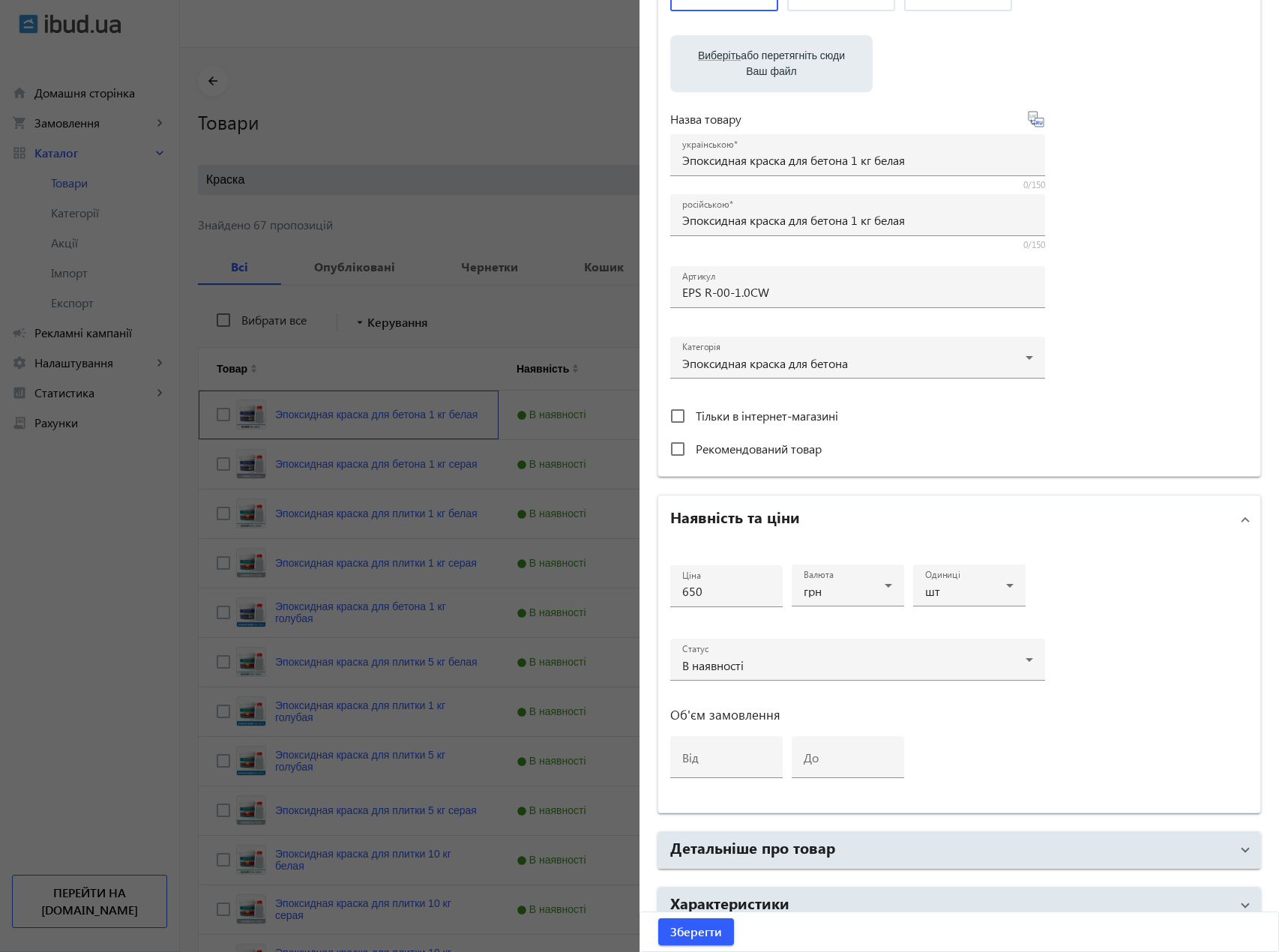
scroll to position [225, 0]
click at [802, 668] on div "В наявності" at bounding box center [853, 664] width 343 height 12
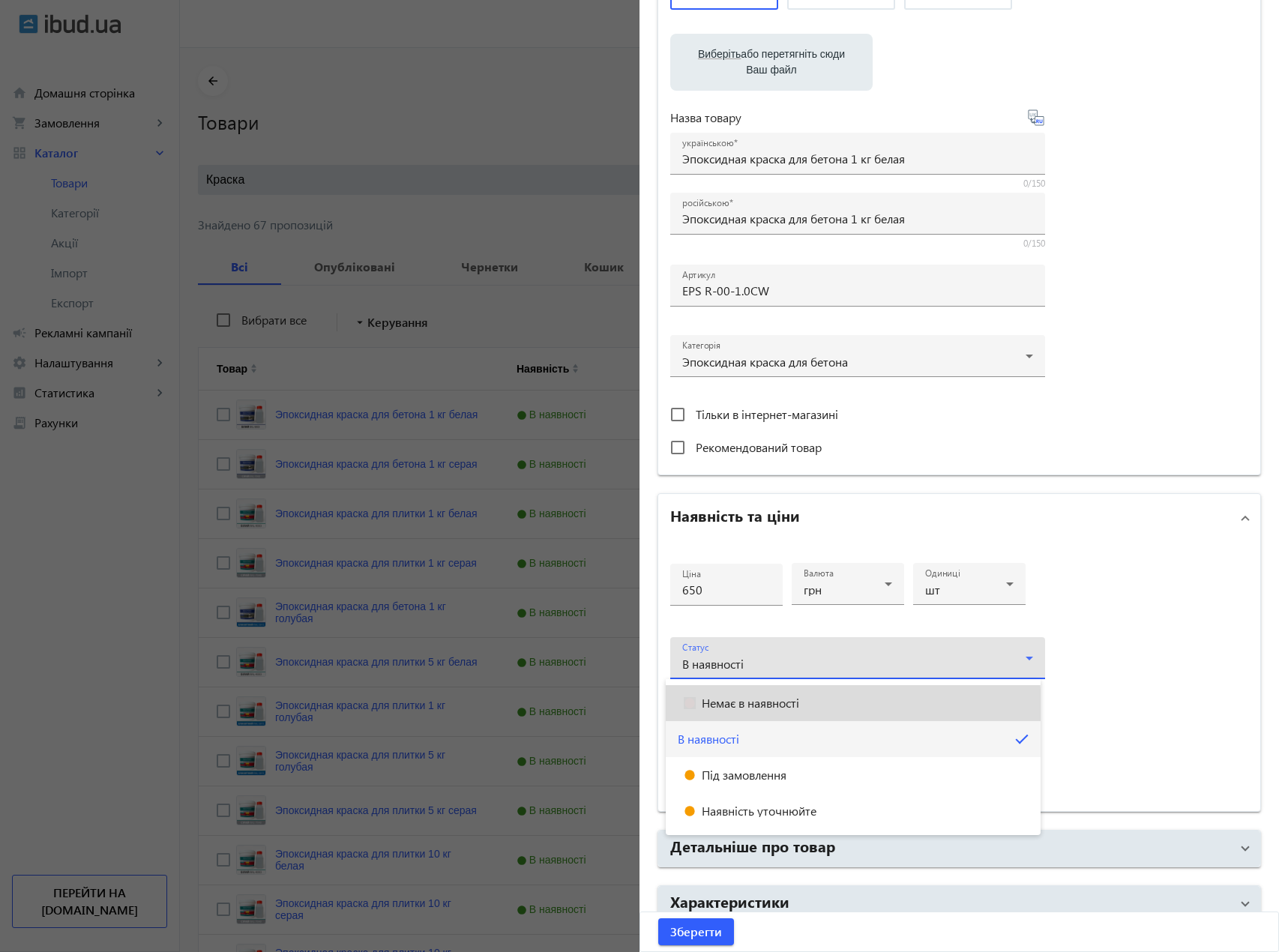
click at [762, 708] on span "Немає в наявності" at bounding box center [750, 703] width 98 height 12
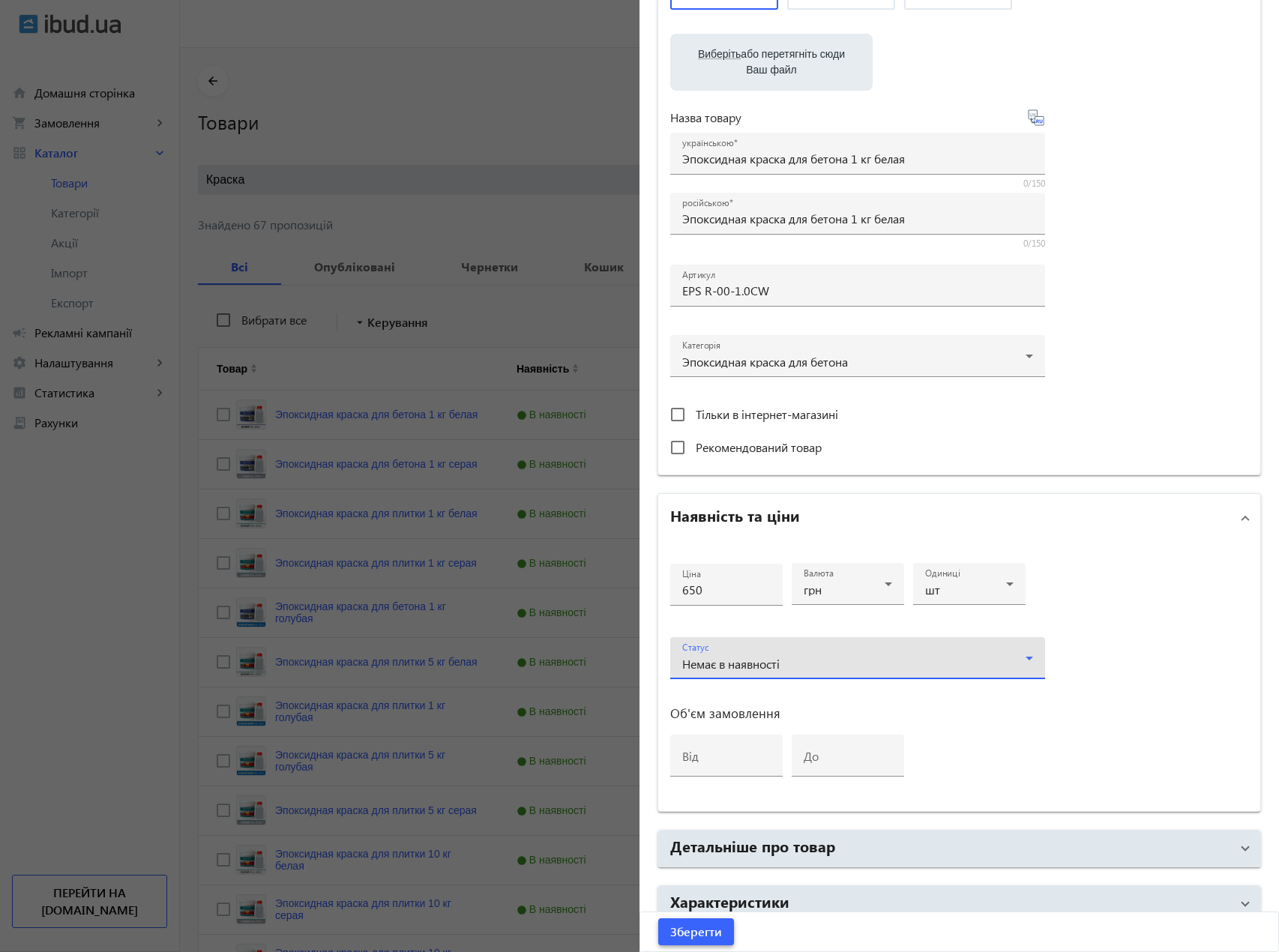
click at [716, 932] on span "Зберегти" at bounding box center [696, 932] width 52 height 17
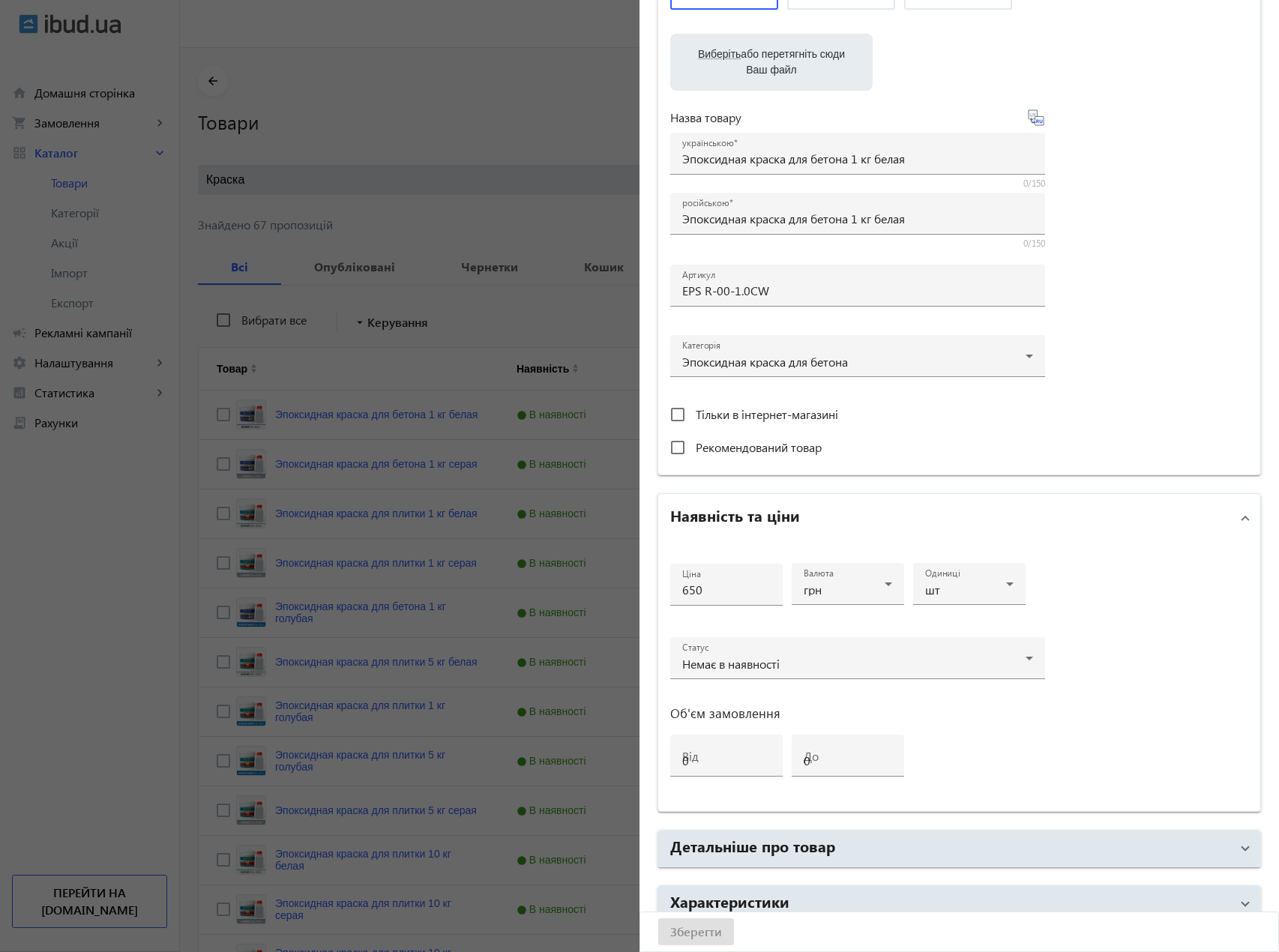
scroll to position [0, 0]
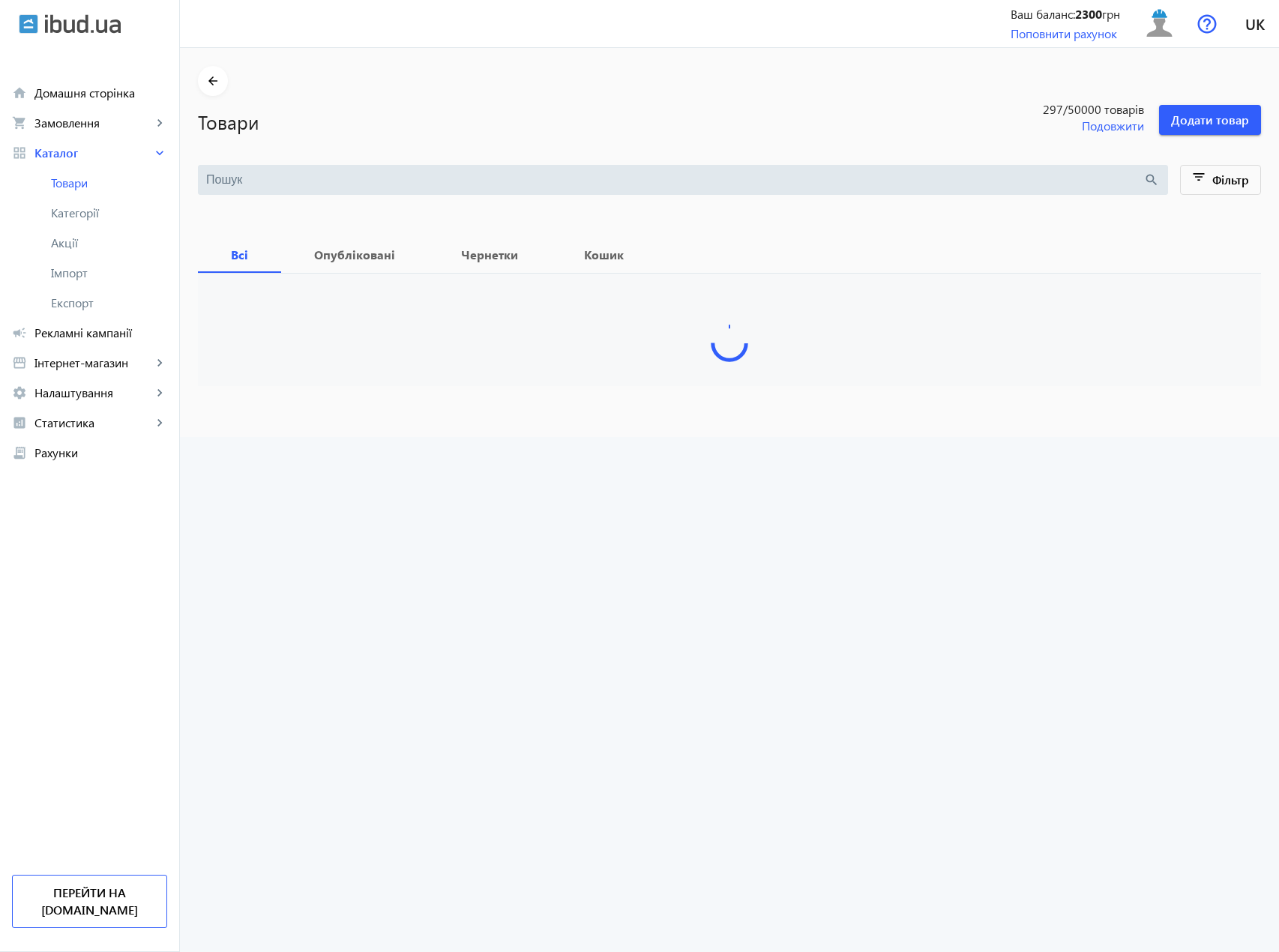
type input "Краска"
